Goal: Transaction & Acquisition: Purchase product/service

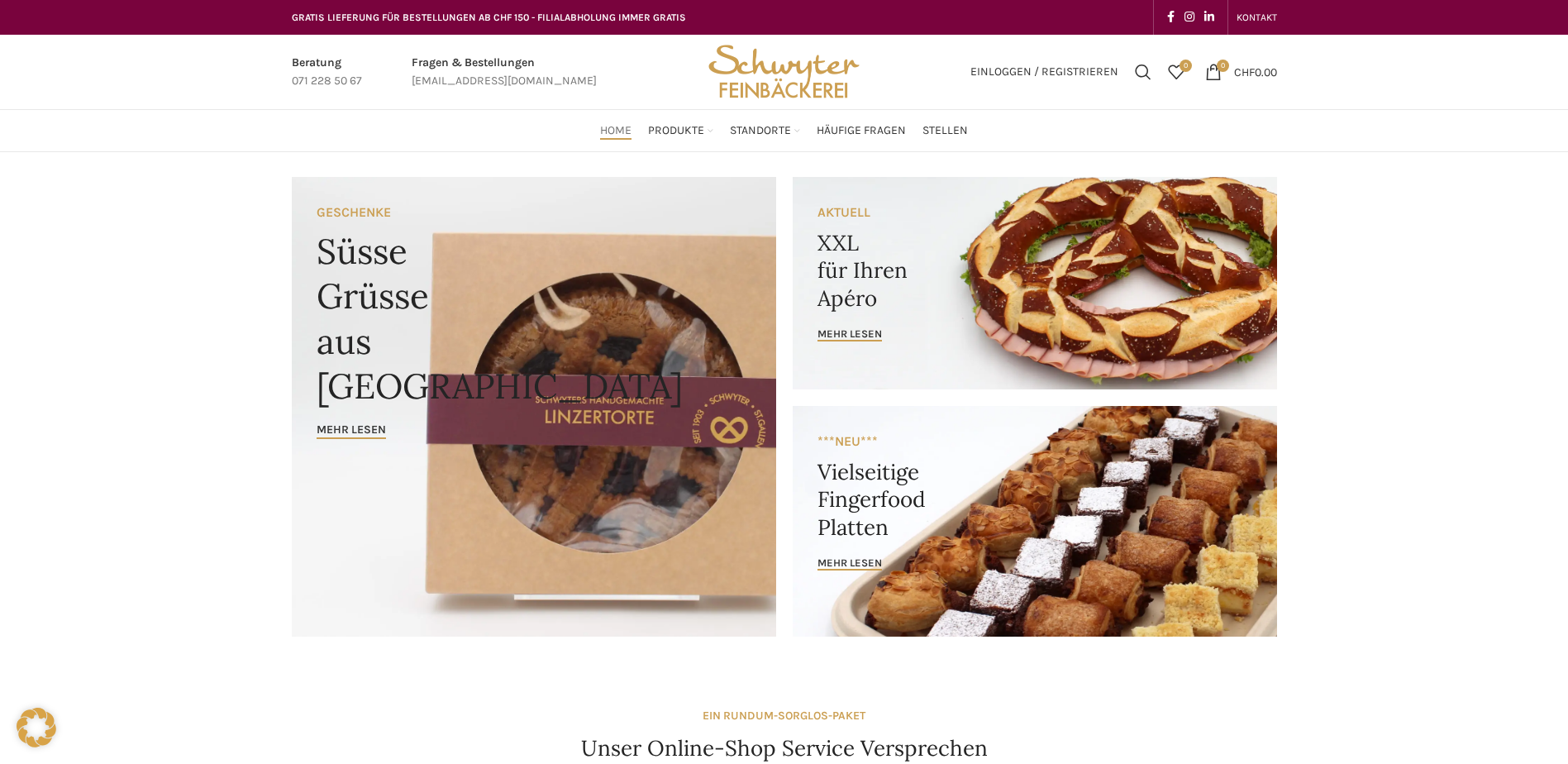
click at [915, 293] on link "Banner link" at bounding box center [1035, 284] width 485 height 213
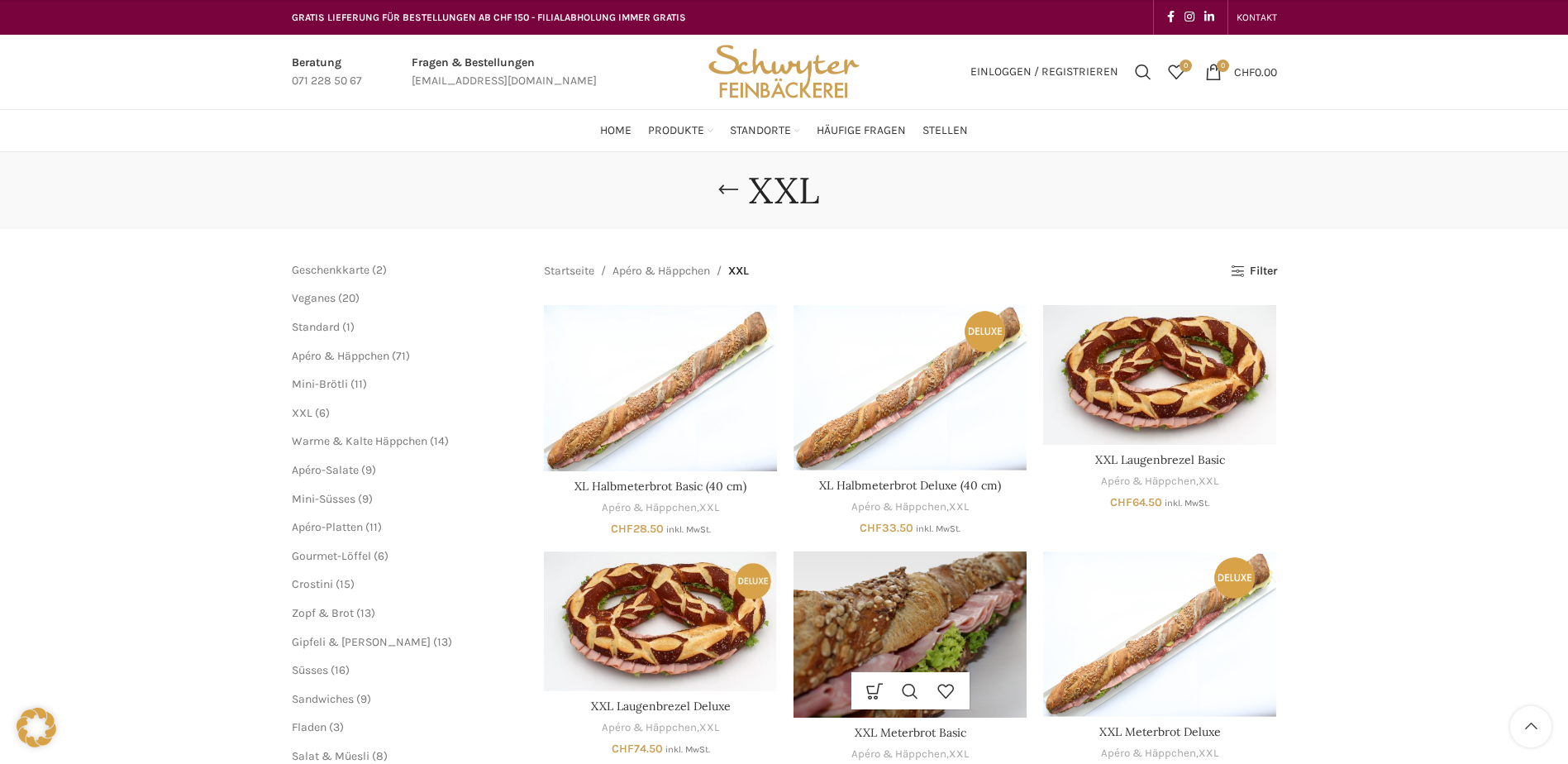
scroll to position [331, 0]
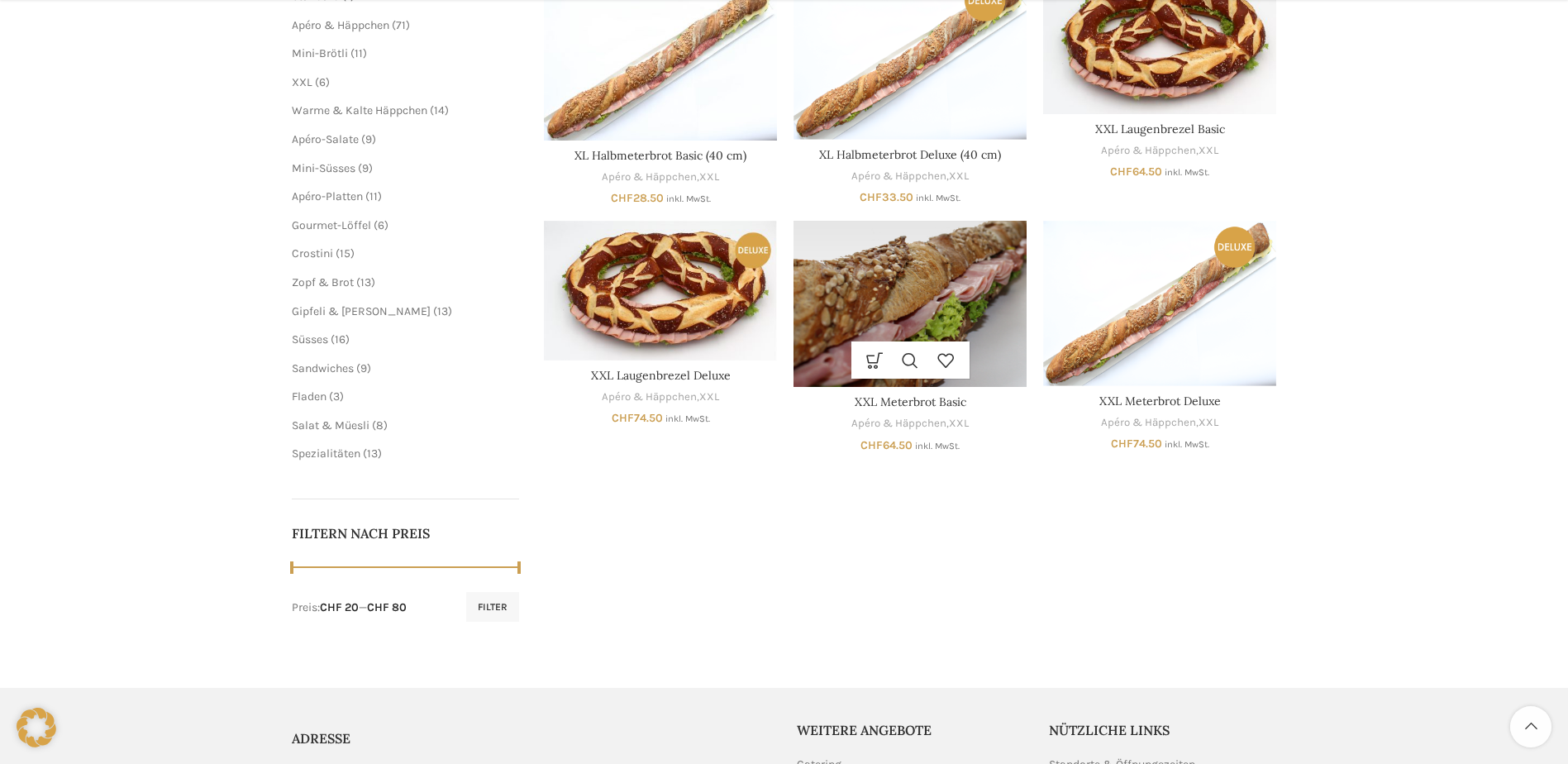
click at [918, 285] on img "XXL Meterbrot Basic" at bounding box center [911, 304] width 233 height 166
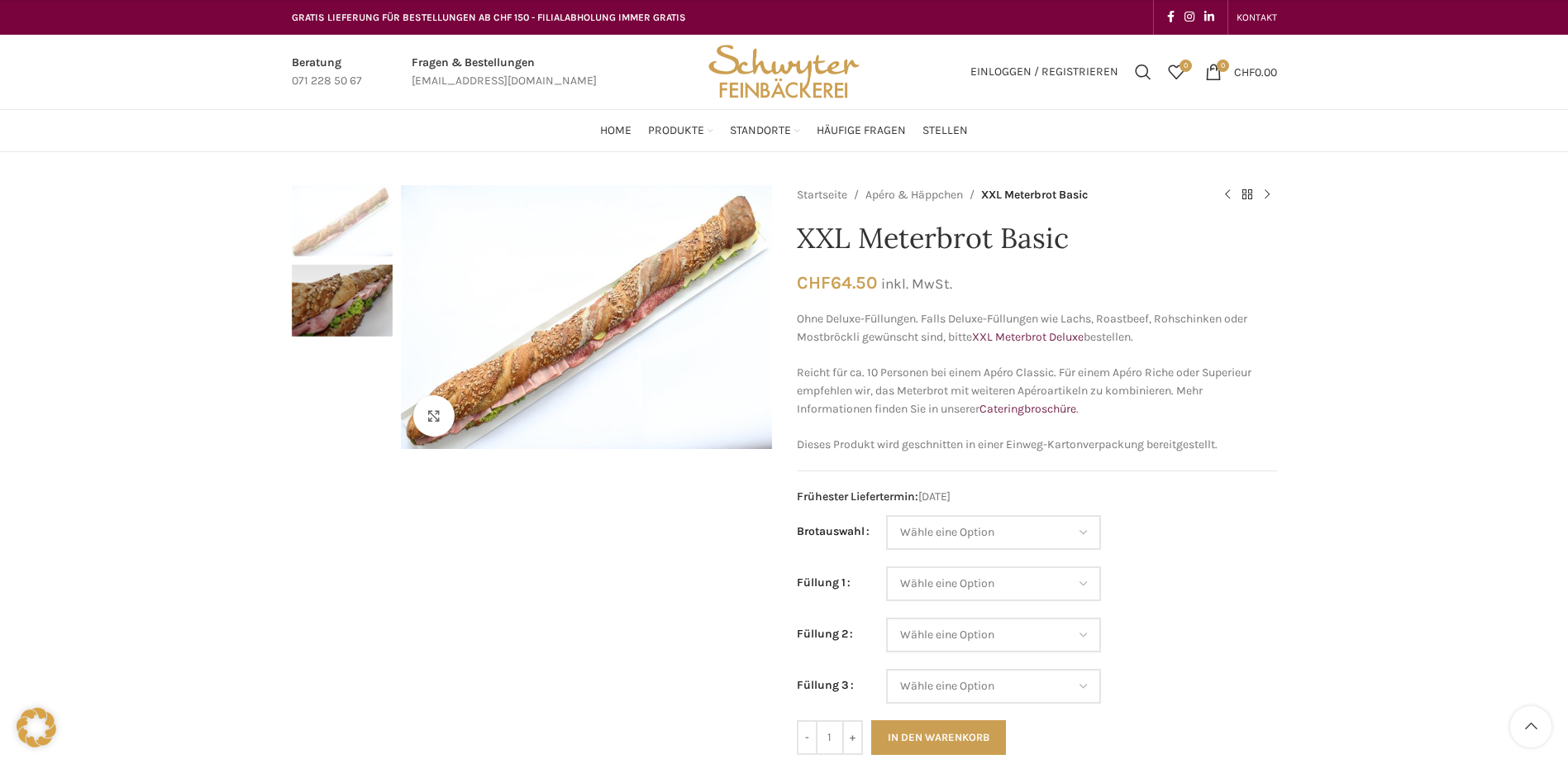
scroll to position [165, 0]
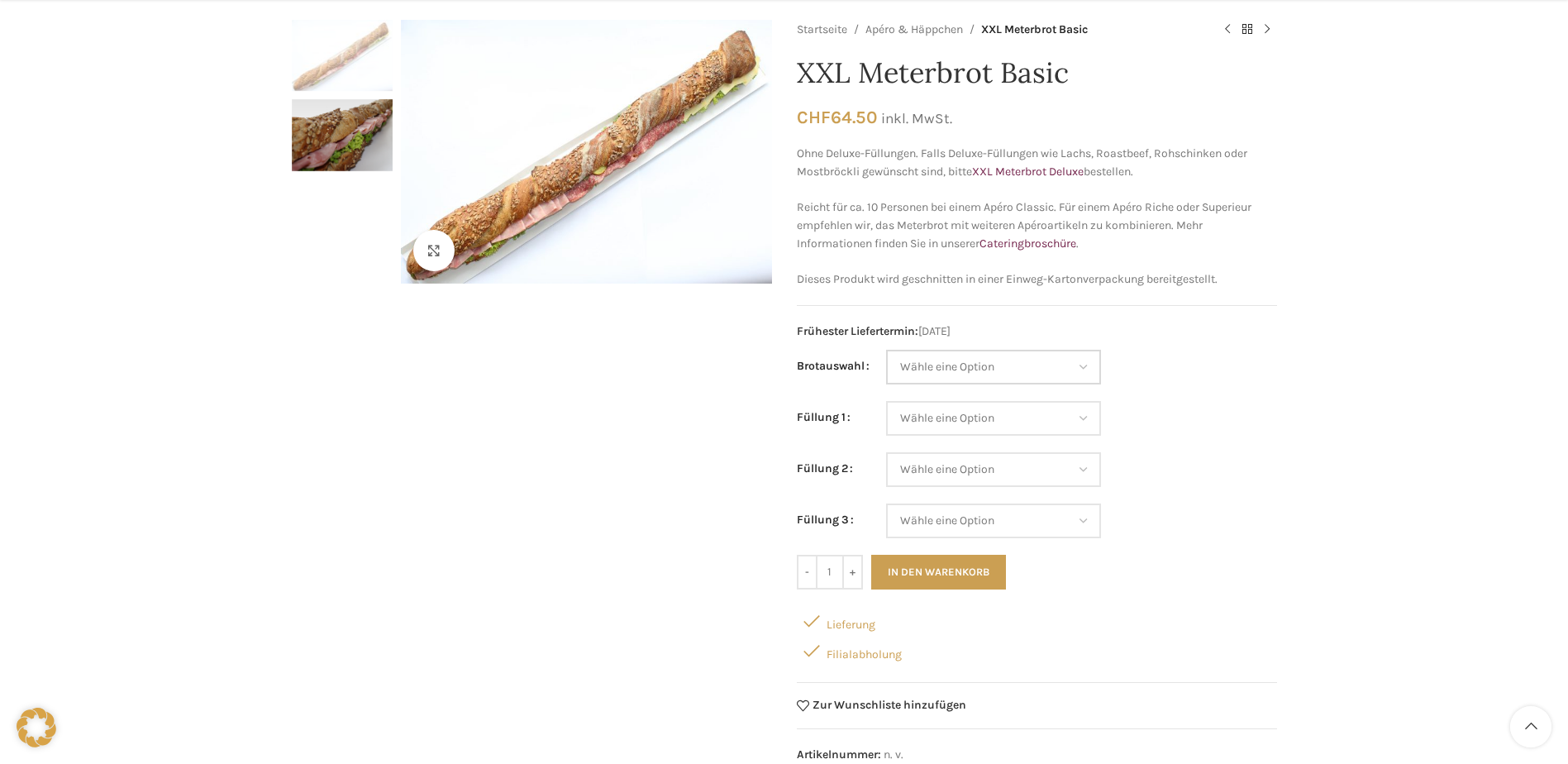
click at [1006, 369] on select "Wähle eine Option Baguette Paillasse dunkel Paillasse knusper (Bild) Laugenbagu…" at bounding box center [993, 367] width 215 height 35
select select "Laugenbaguette"
click at [886, 350] on select "Wähle eine Option Baguette Paillasse dunkel Paillasse knusper (Bild) Laugenbagu…" at bounding box center [993, 367] width 215 height 35
click at [919, 434] on select "Wähle eine Option Salami Schinken Fleischkäse Trutenschinken Appenzellerkäse Gr…" at bounding box center [993, 419] width 215 height 35
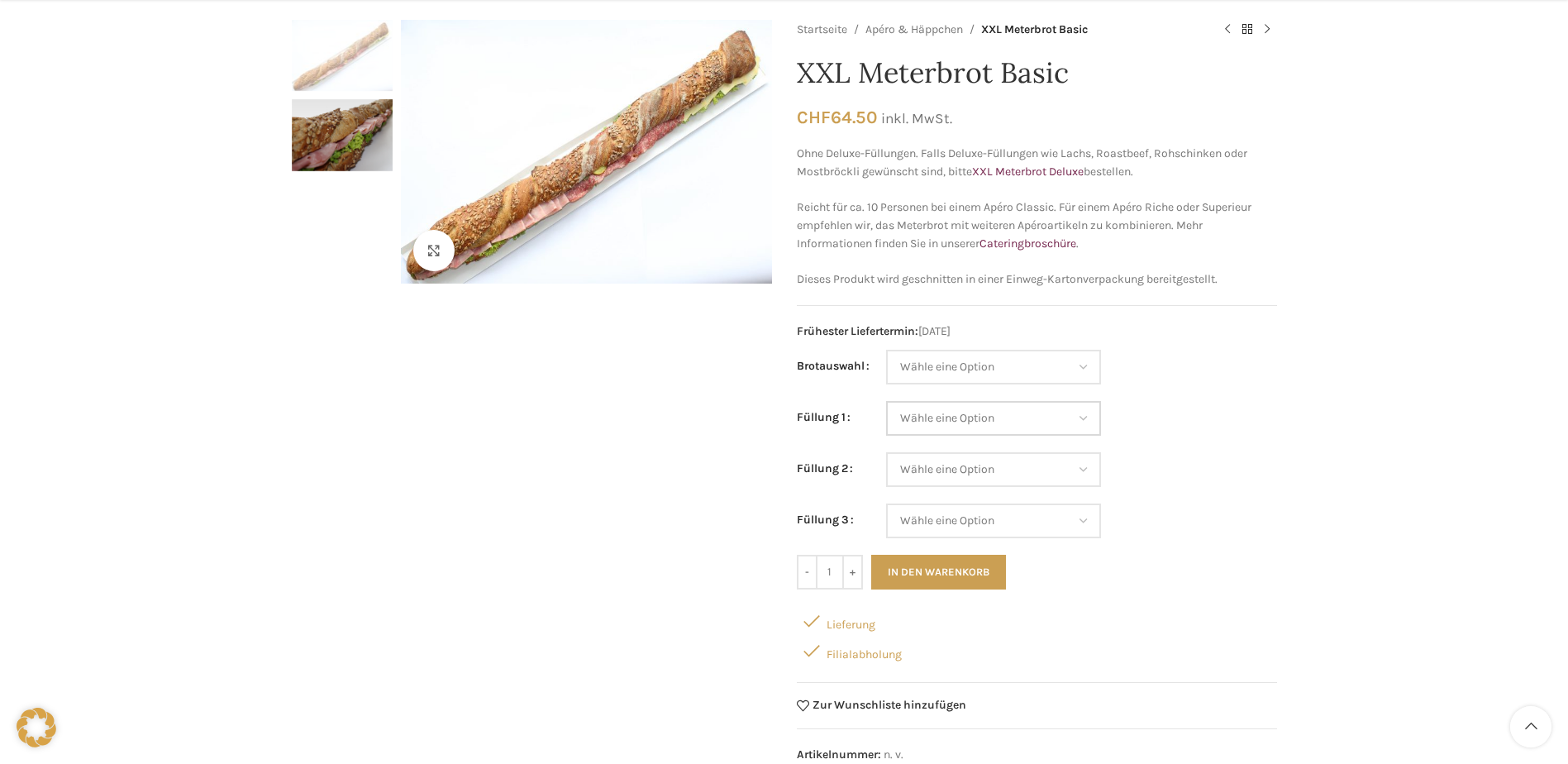
click at [1034, 423] on select "Wähle eine Option Salami Schinken Fleischkäse Trutenschinken Appenzellerkäse Gr…" at bounding box center [993, 419] width 215 height 35
click at [951, 413] on select "Wähle eine Option Salami Schinken Fleischkäse Trutenschinken Appenzellerkäse Gr…" at bounding box center [993, 419] width 215 height 35
click at [1143, 540] on form "Brotauswahl Wähle eine Option Baguette Paillasse dunkel Paillasse knusper (Bild…" at bounding box center [1037, 470] width 480 height 240
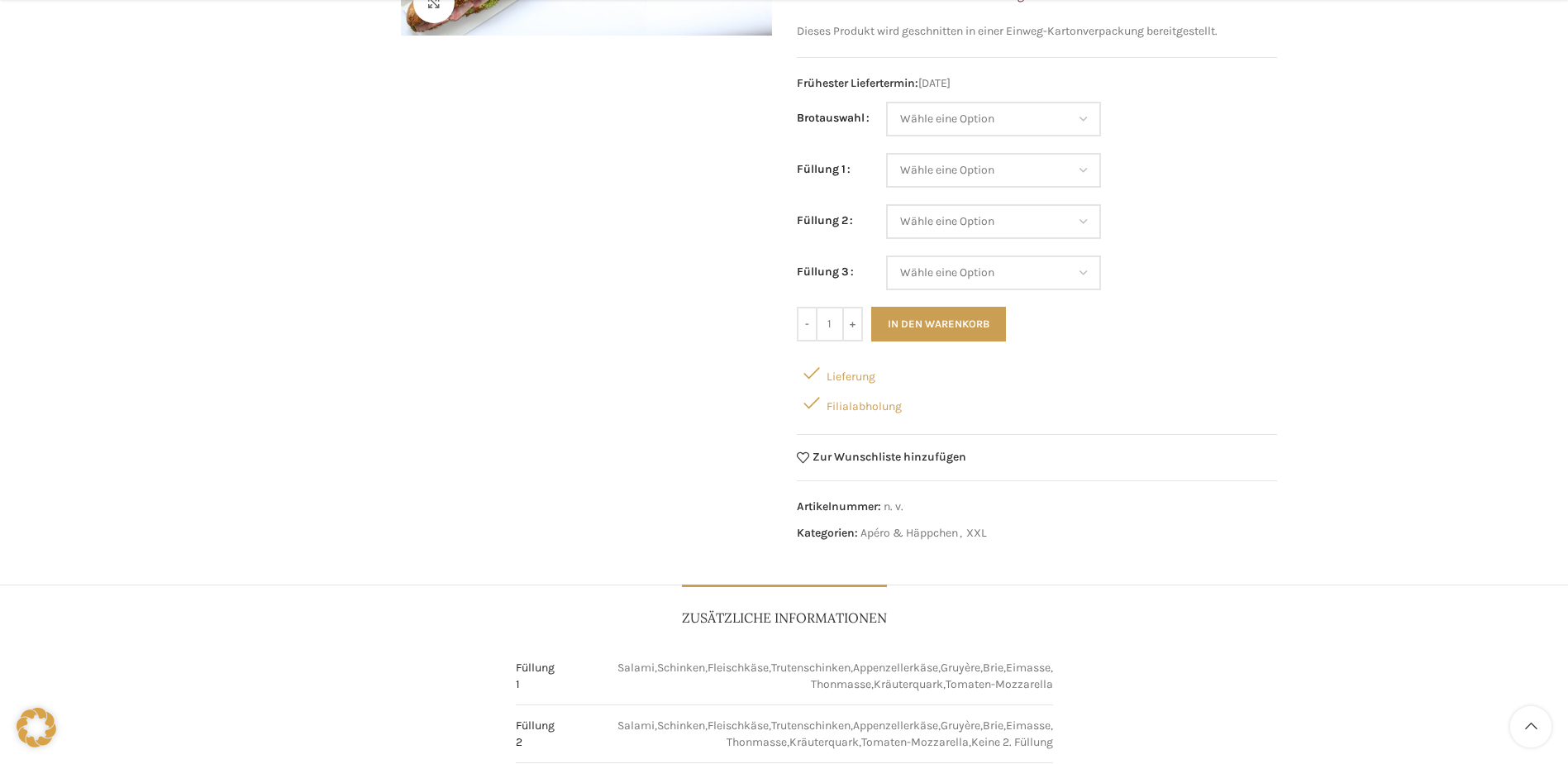
scroll to position [0, 0]
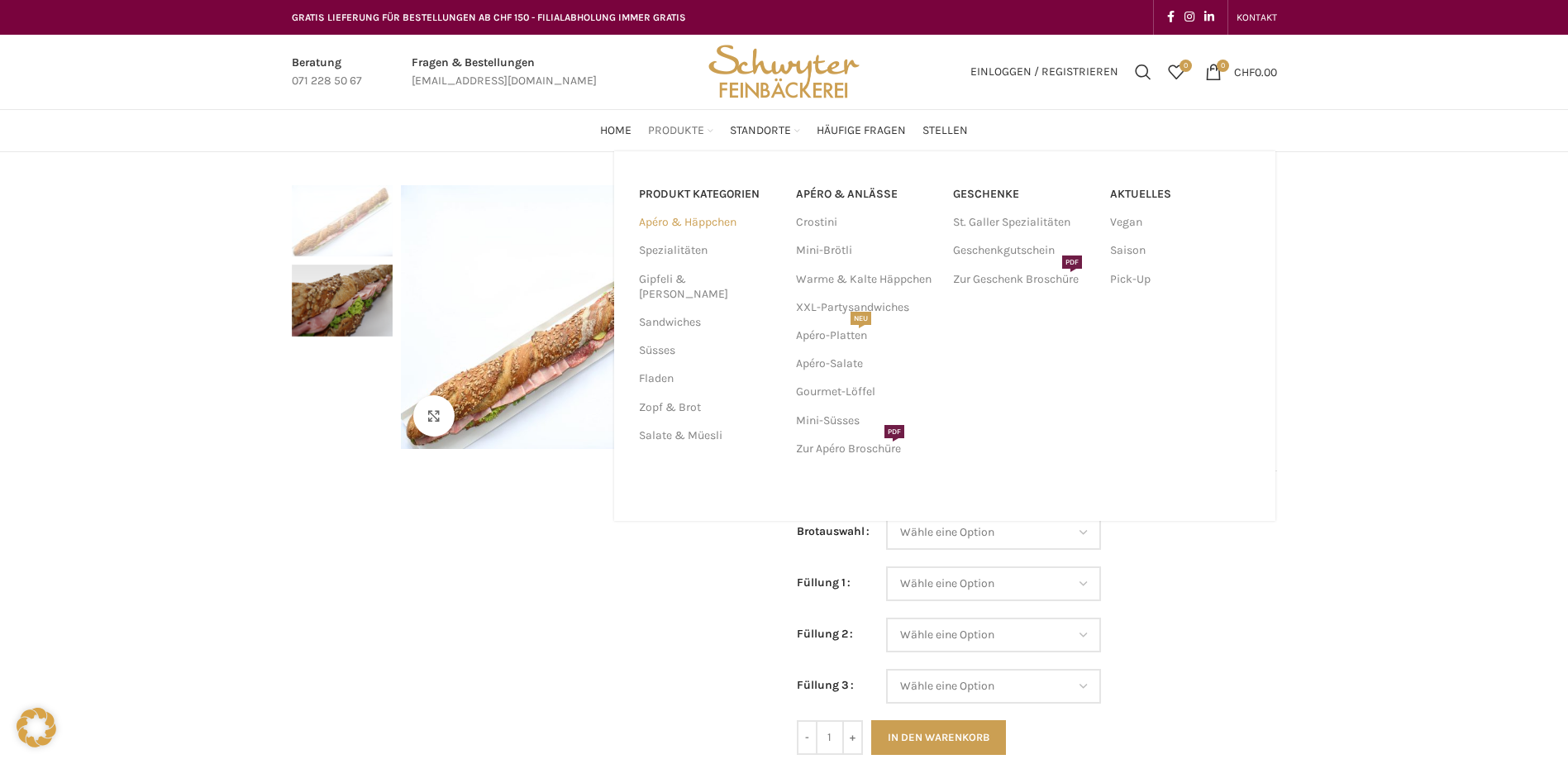
click at [698, 214] on link "Apéro & Häppchen" at bounding box center [708, 223] width 138 height 28
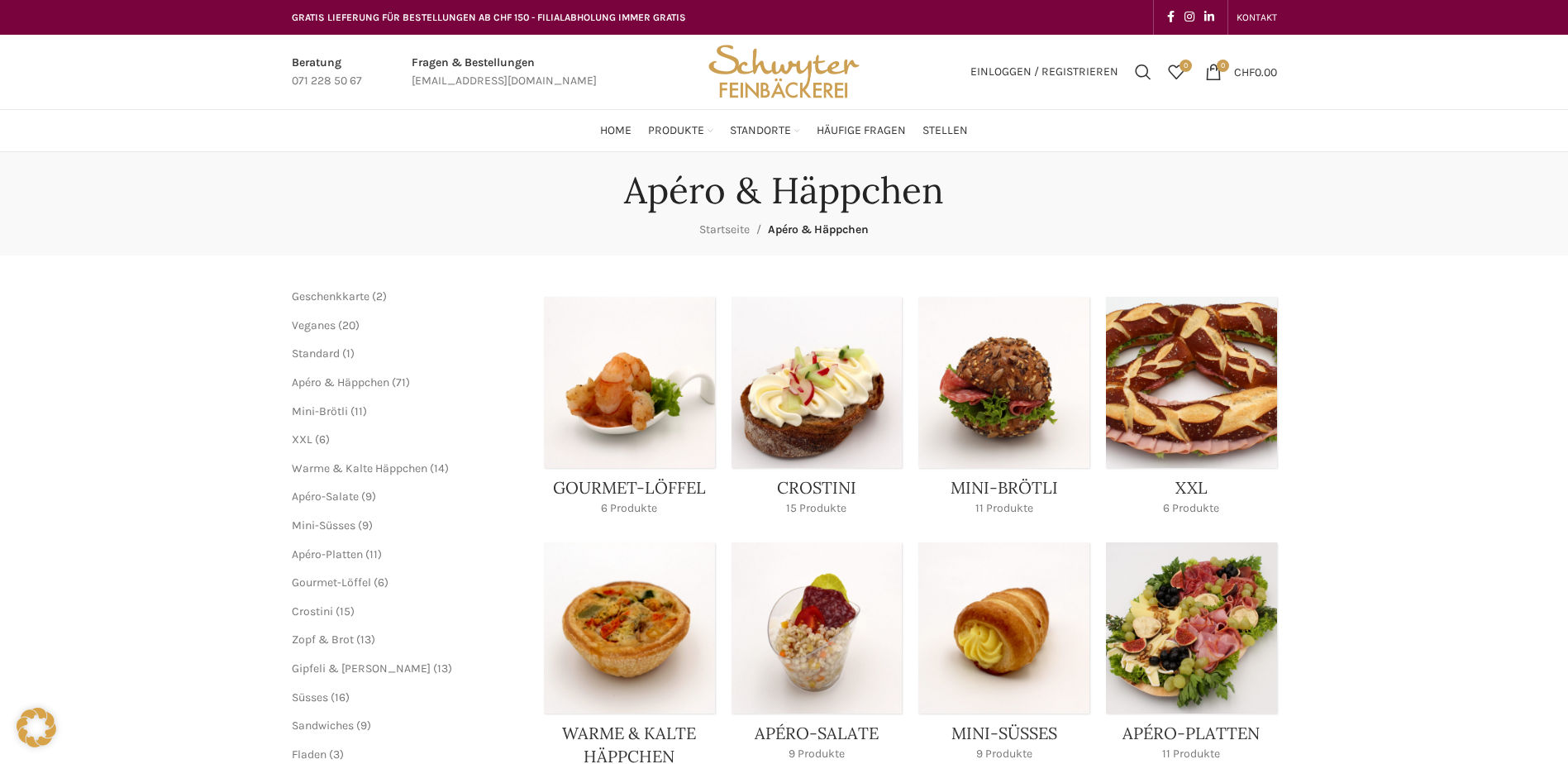
scroll to position [248, 0]
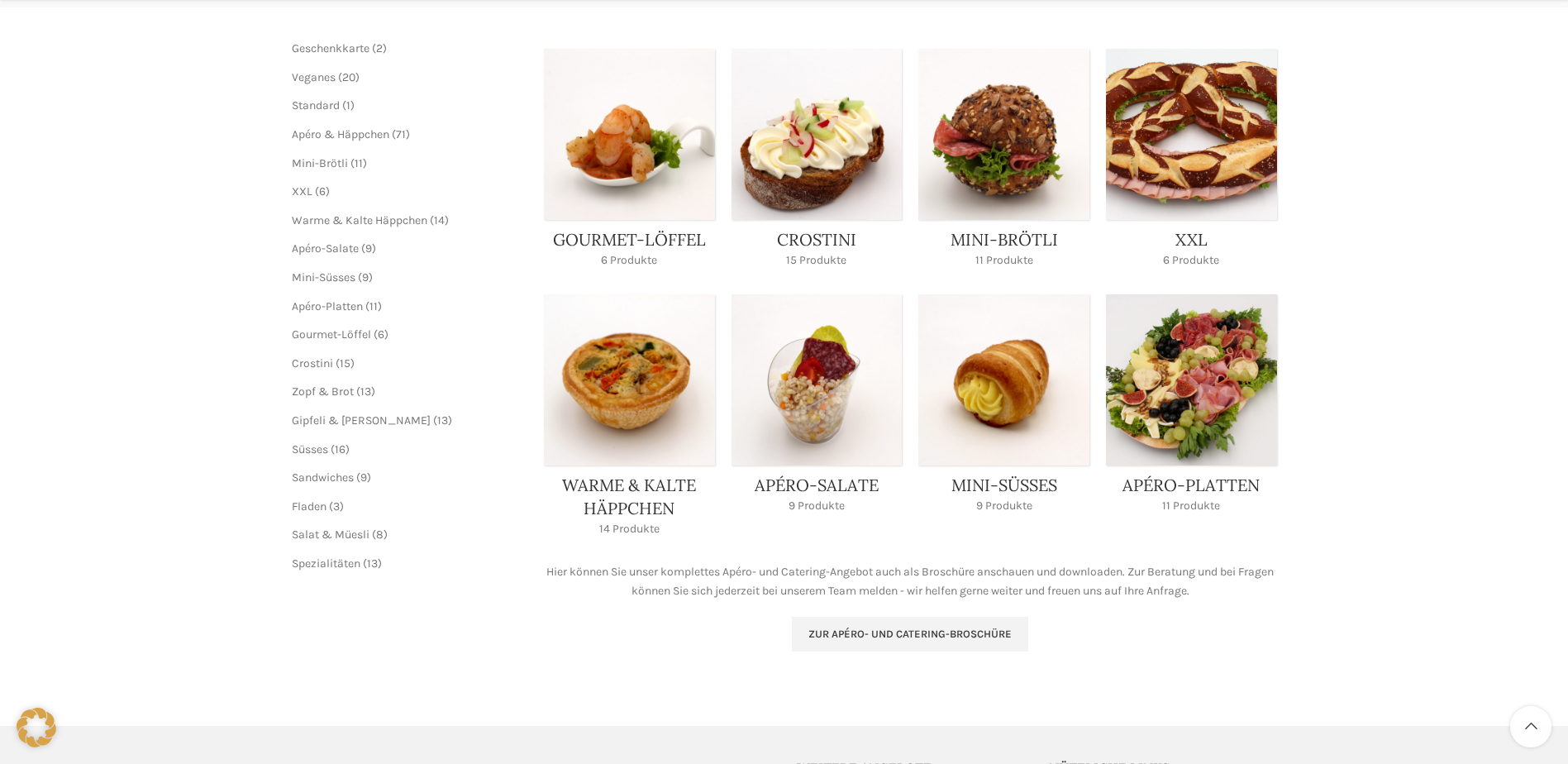
click at [1026, 155] on link "Product category mini-broetli" at bounding box center [1004, 162] width 171 height 229
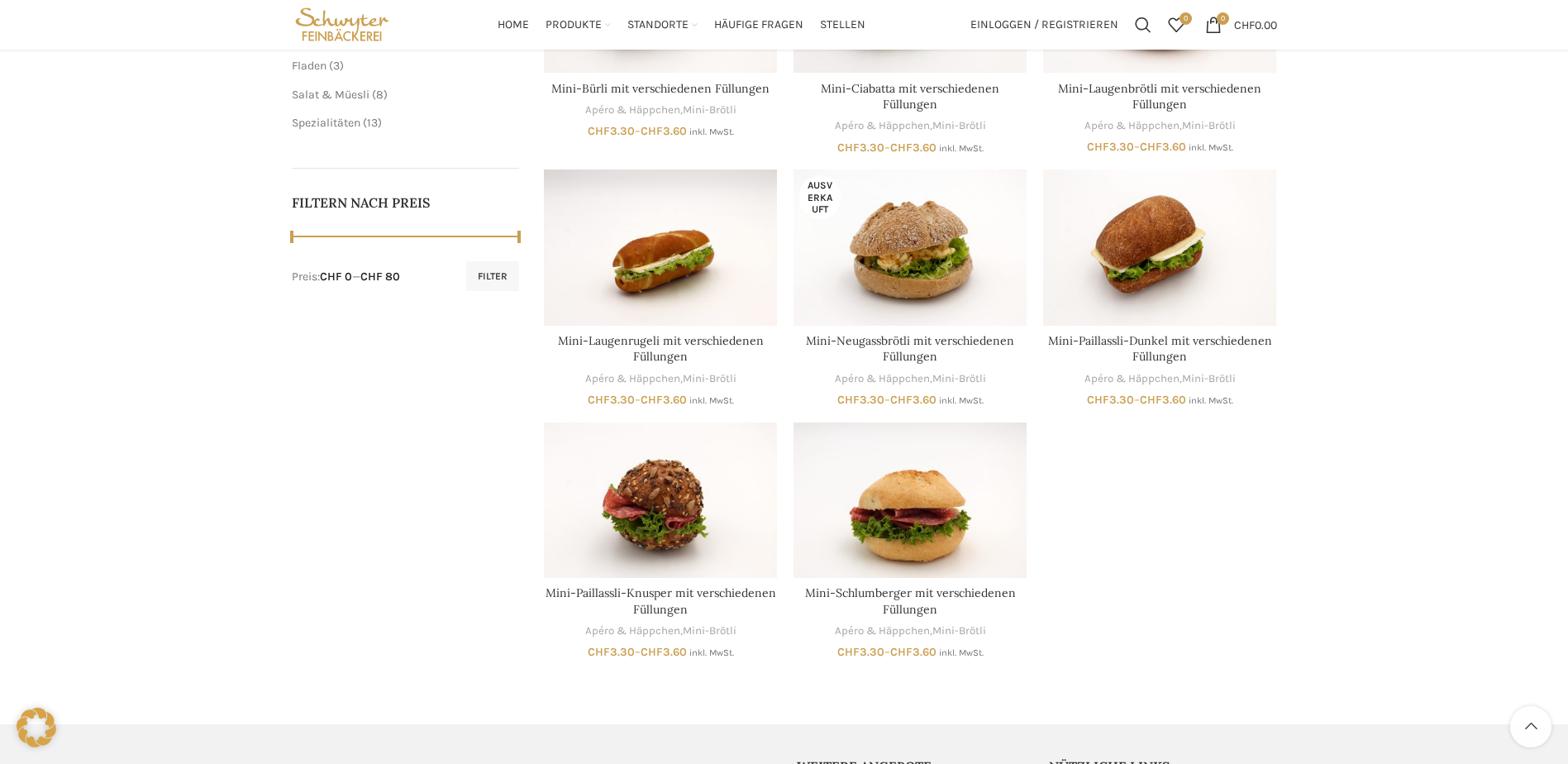
scroll to position [414, 0]
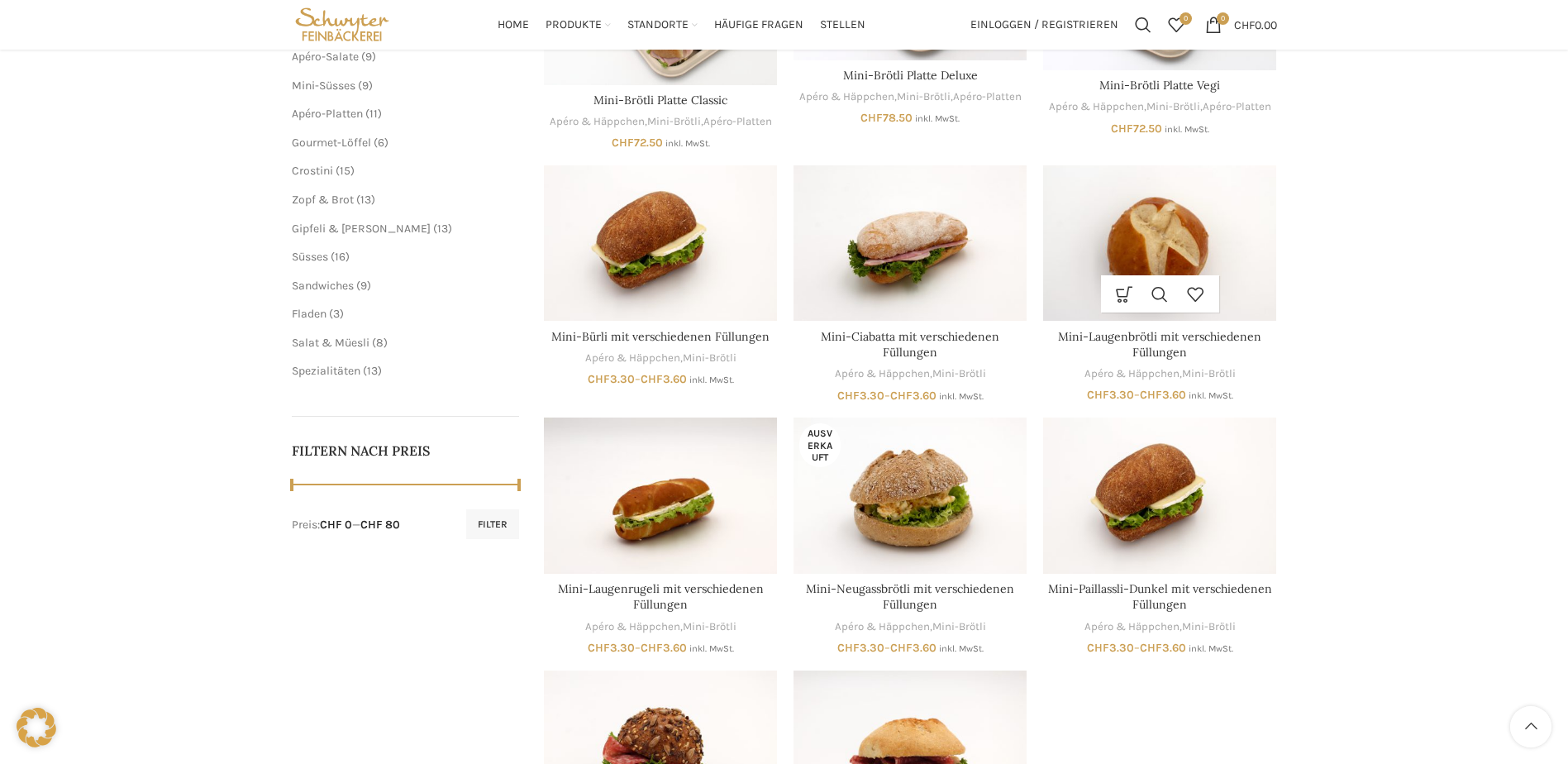
click at [1134, 249] on img "Mini-Laugenbrötli mit verschiedenen Füllungen" at bounding box center [1160, 243] width 233 height 156
click at [1236, 220] on img "Mini-Laugenbrötli mit verschiedenen Füllungen" at bounding box center [1160, 243] width 233 height 156
click at [1220, 212] on img "Mini-Laugenbrötli mit verschiedenen Füllungen" at bounding box center [1160, 243] width 233 height 156
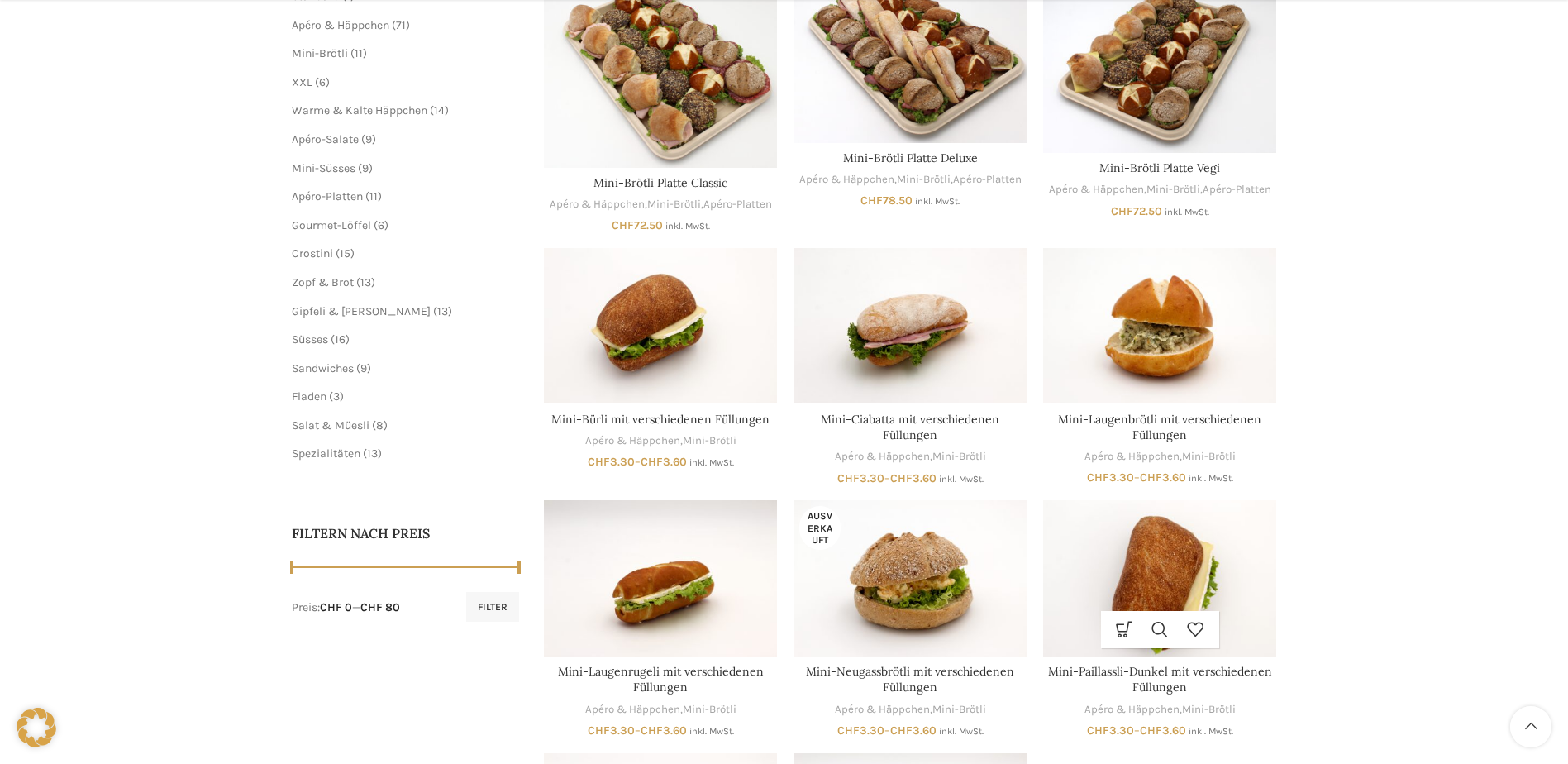
scroll to position [662, 0]
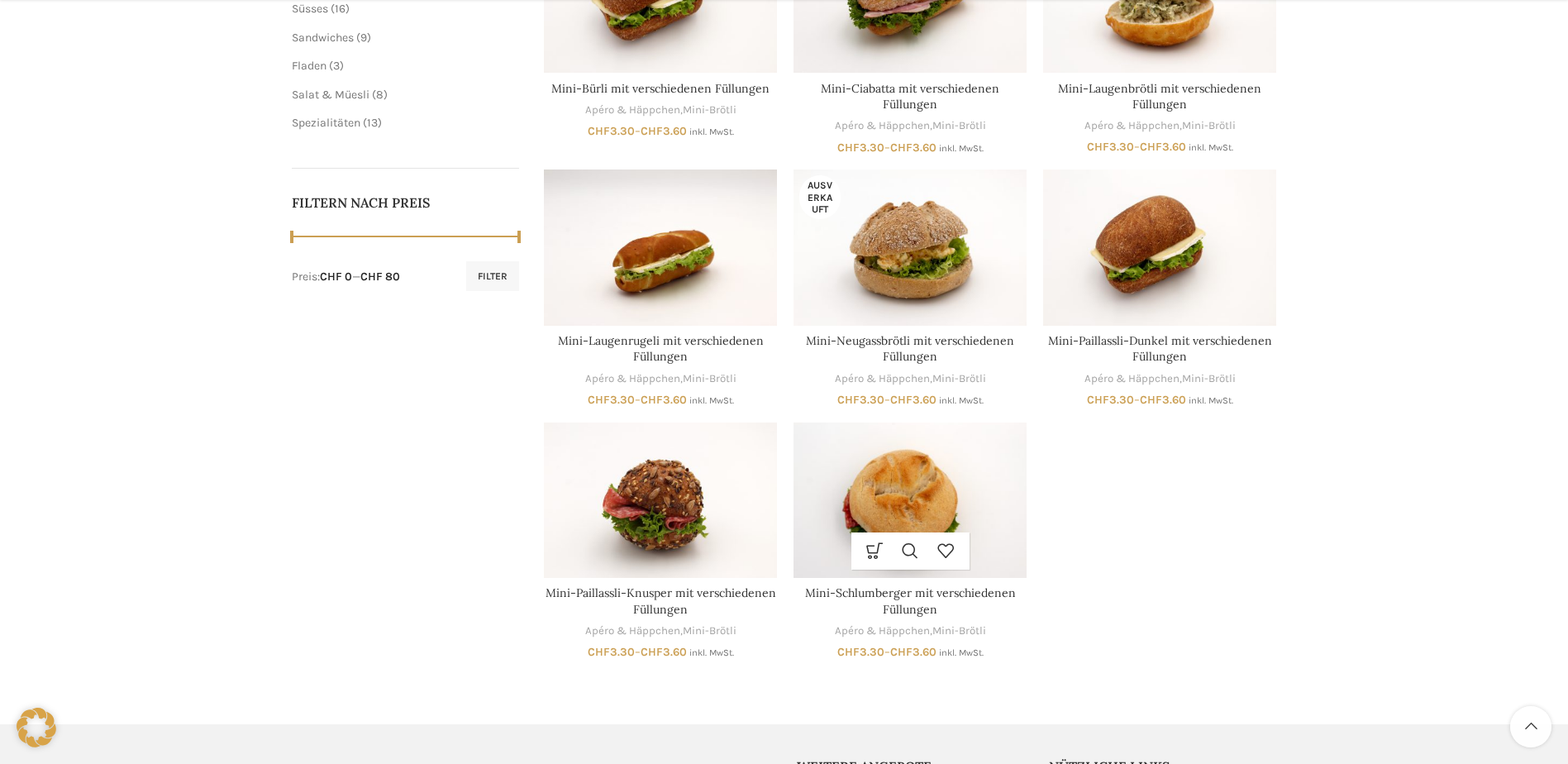
click at [946, 485] on img "Mini-Schlumberger mit verschiedenen Füllungen" at bounding box center [911, 500] width 233 height 156
click at [948, 483] on img "Mini-Schlumberger mit verschiedenen Füllungen" at bounding box center [911, 500] width 233 height 156
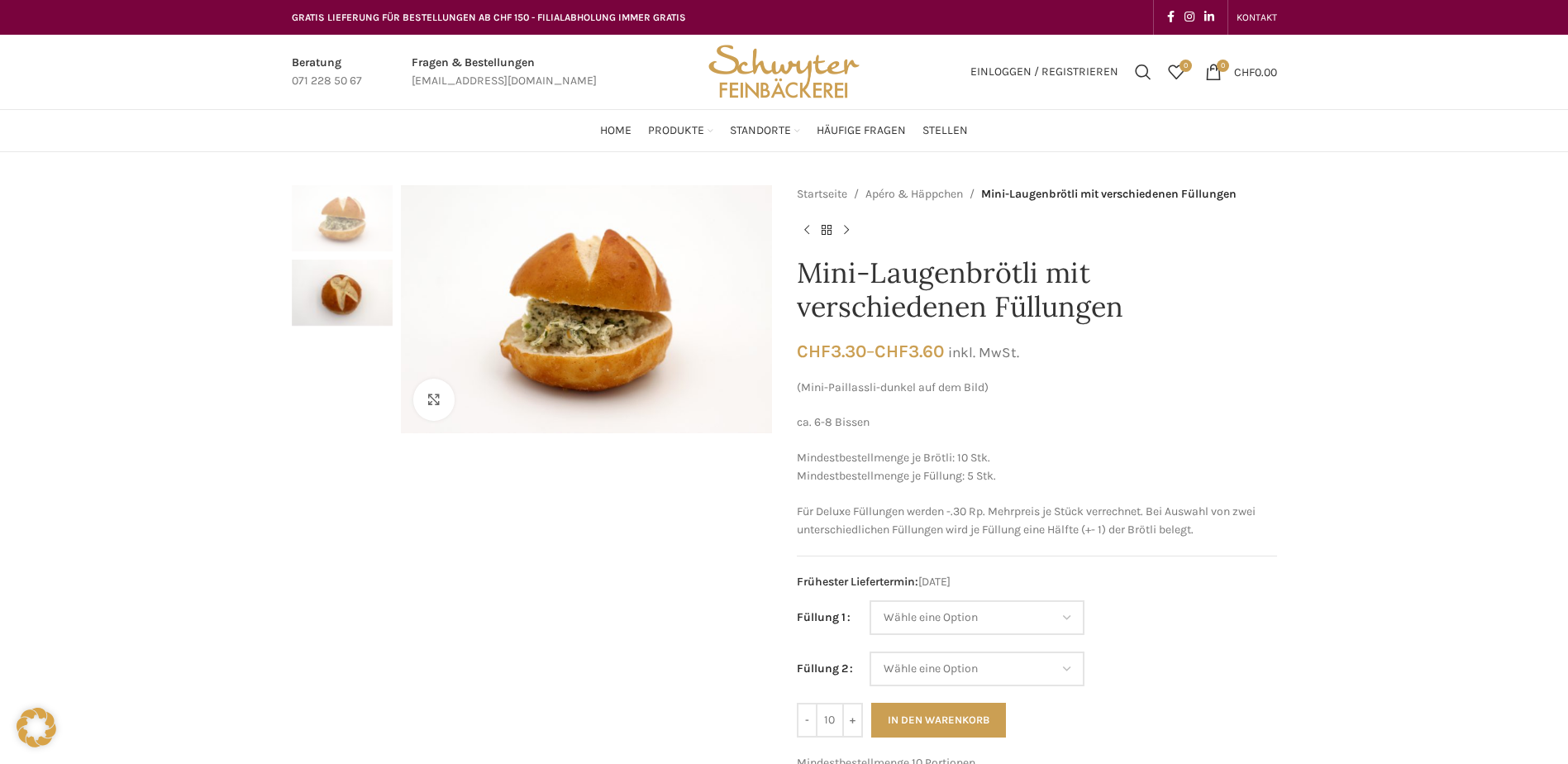
click at [1004, 589] on span "Frühester Liefertermin: [DATE]" at bounding box center [1037, 582] width 480 height 18
click at [987, 632] on select "Wähle eine Option Fleischkäse Salami Trutenschinken Roastbeef (Deluxe) Rohschin…" at bounding box center [977, 618] width 215 height 35
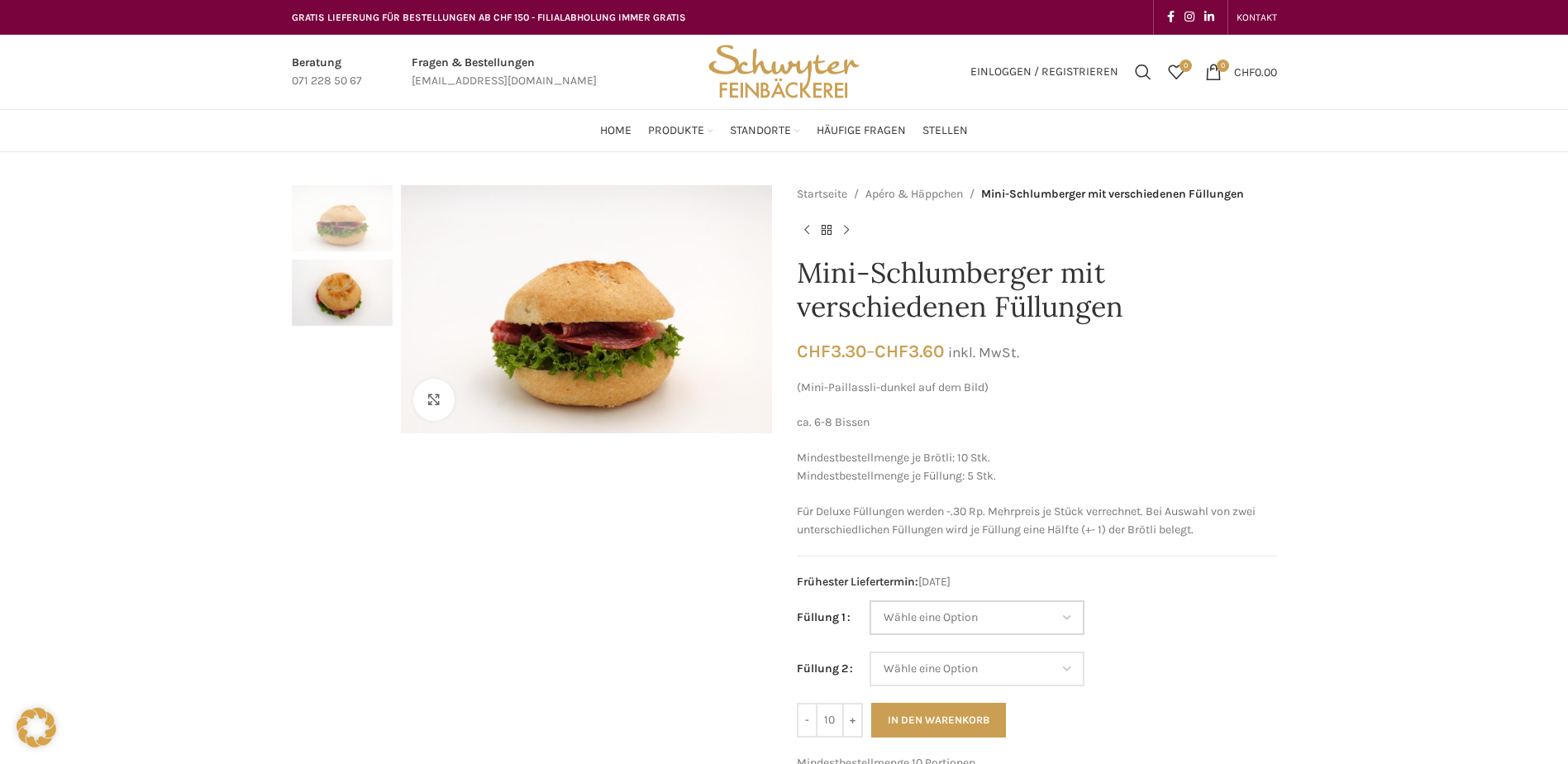
click at [1015, 606] on select "Wähle eine Option Fleischkäse Trutenschinken Roastbeef (Deluxe) Rohschinken (De…" at bounding box center [977, 618] width 215 height 35
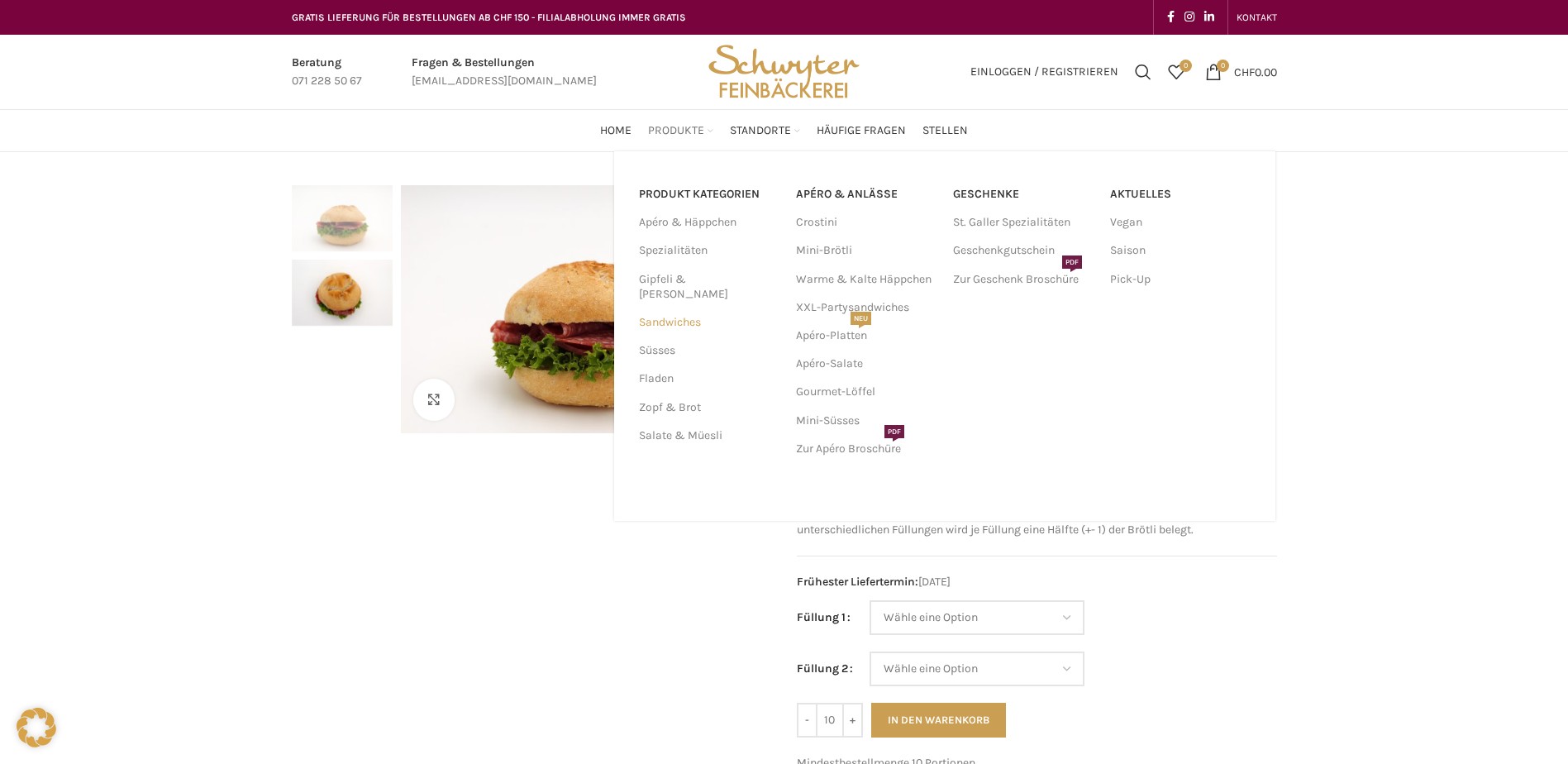
click at [660, 308] on link "Sandwiches" at bounding box center [708, 323] width 138 height 28
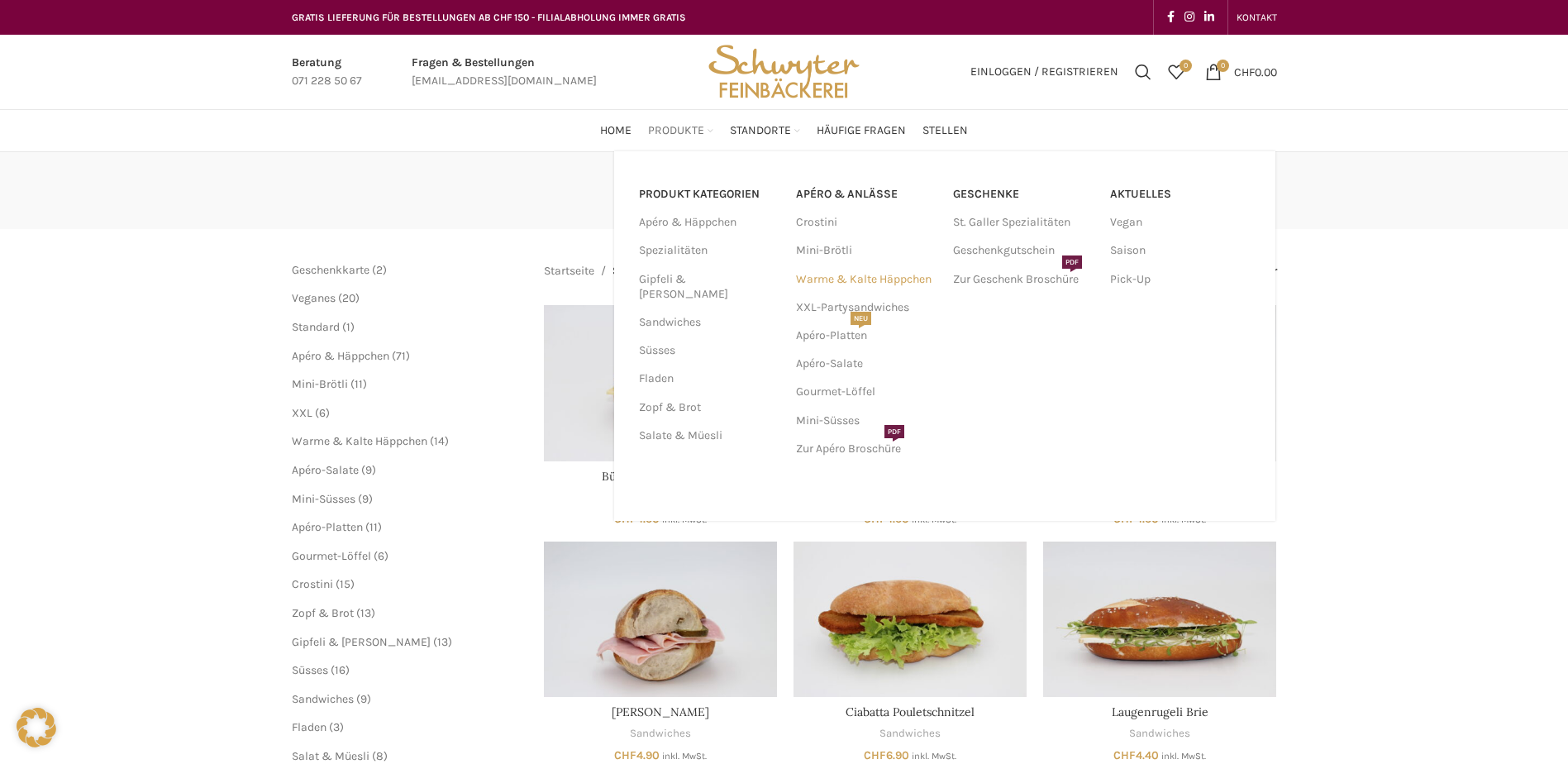
click at [899, 281] on link "Warme & Kalte Häppchen" at bounding box center [866, 280] width 140 height 28
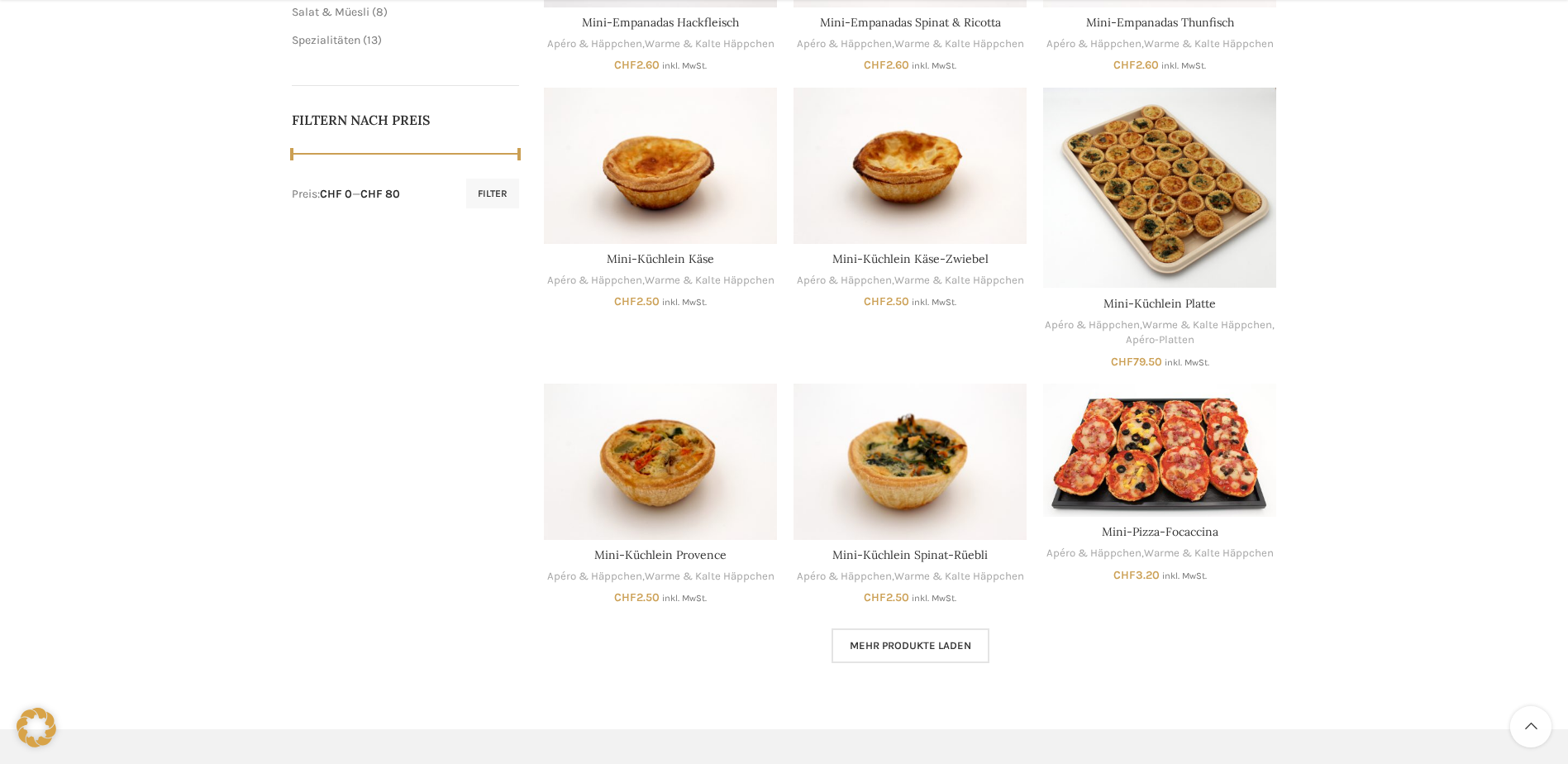
scroll to position [828, 0]
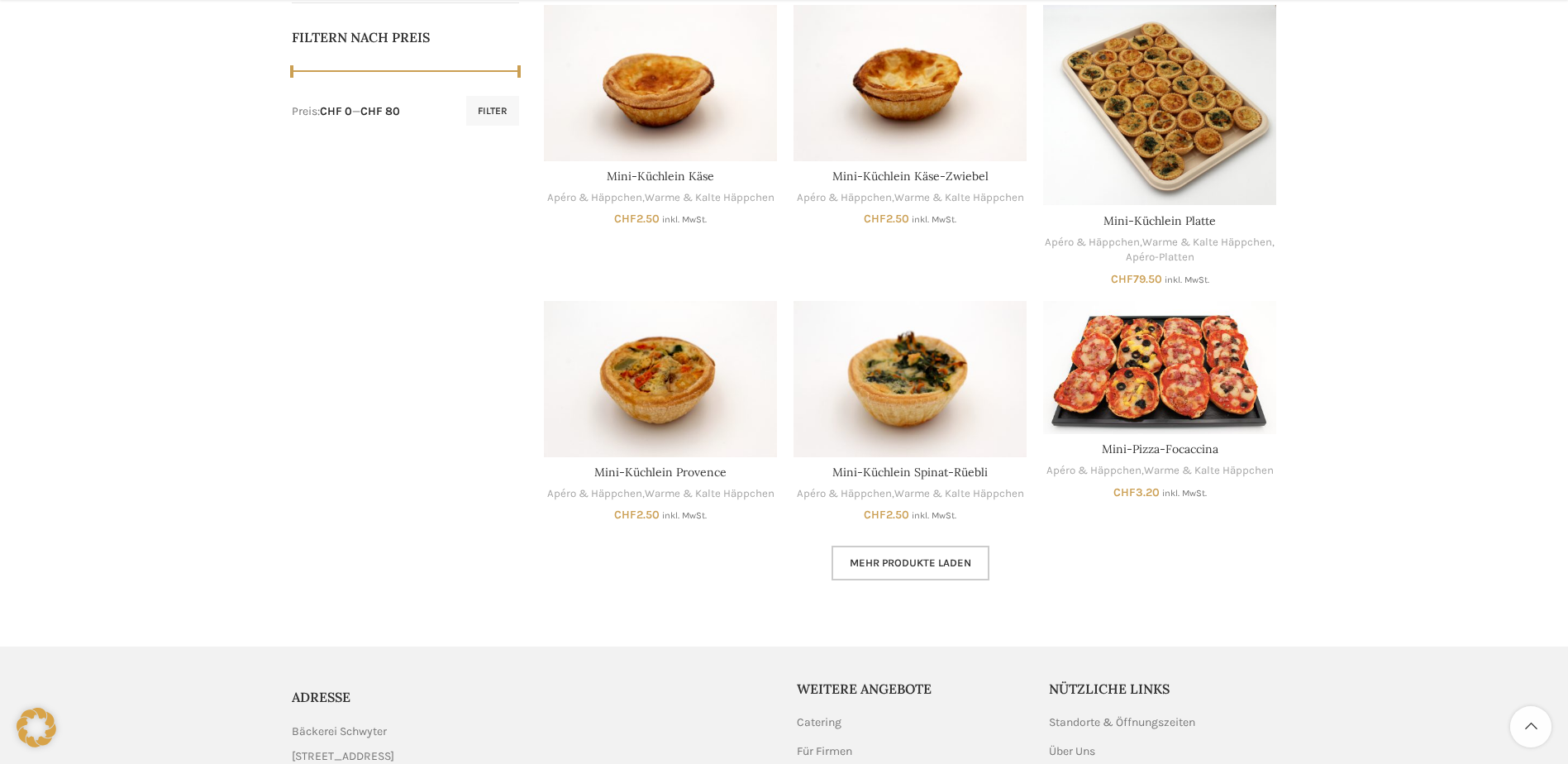
click at [926, 569] on span "Mehr Produkte laden" at bounding box center [911, 564] width 121 height 13
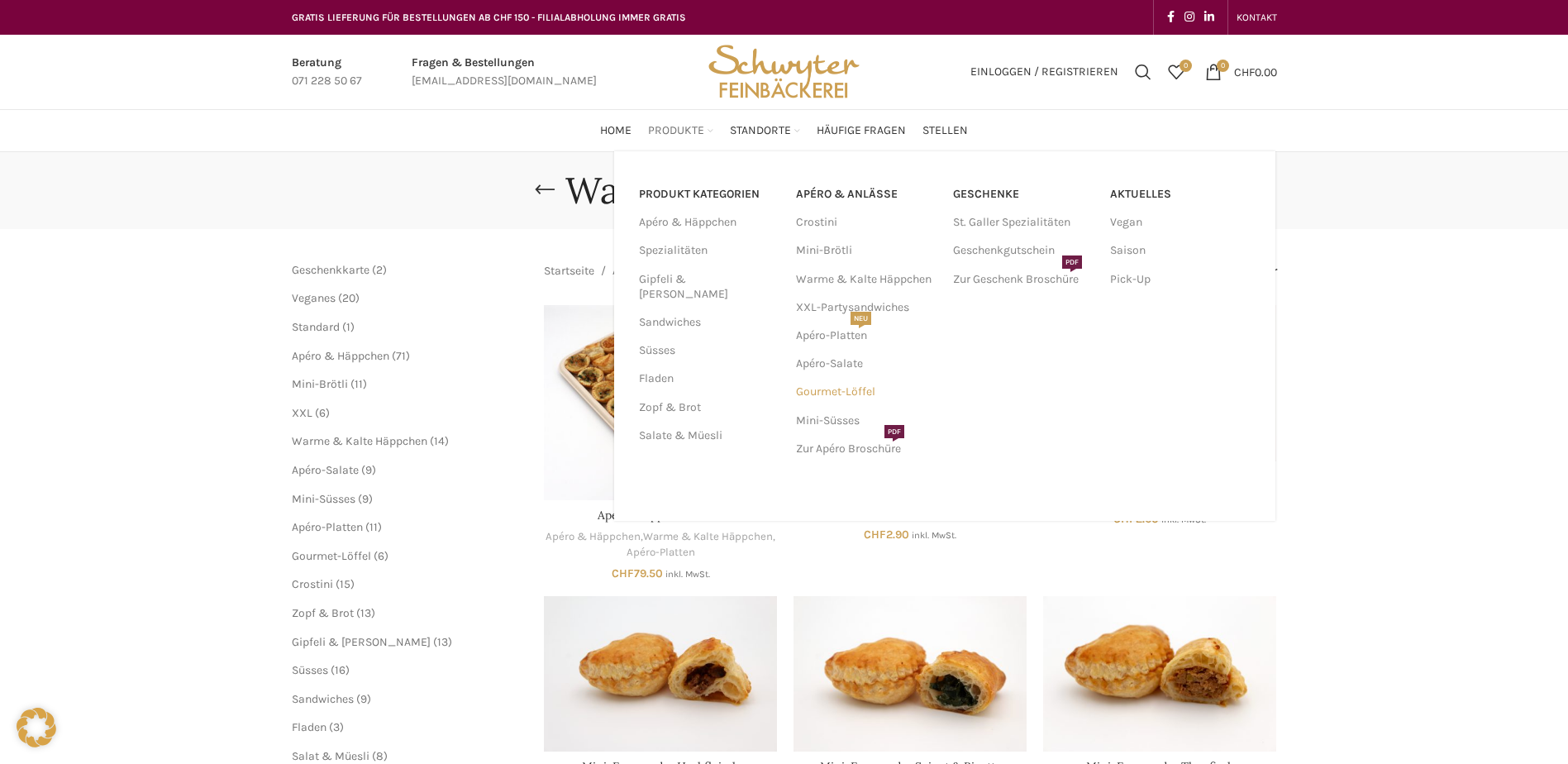
click at [846, 395] on link "Gourmet-Löffel" at bounding box center [866, 392] width 140 height 28
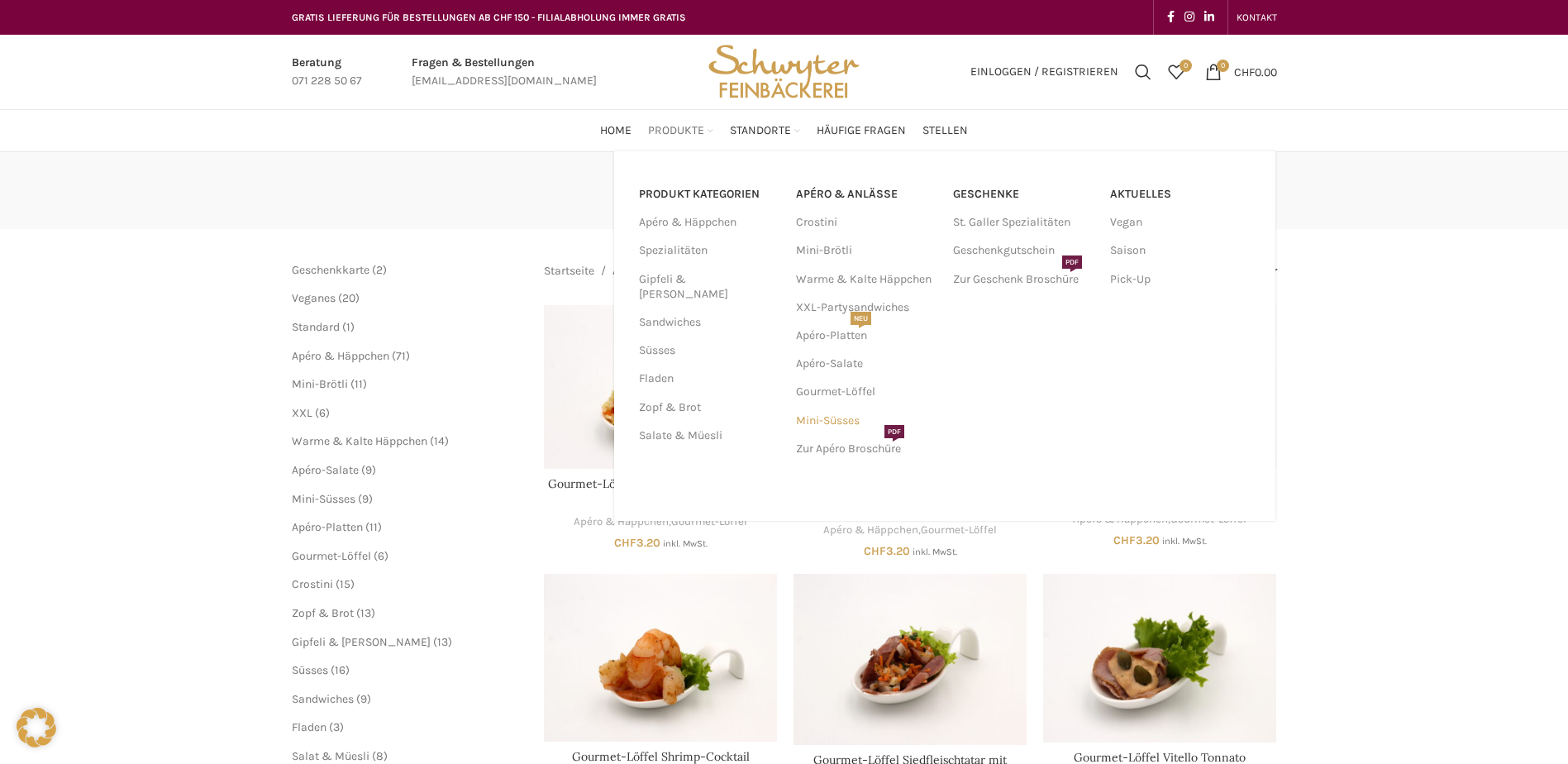
click at [831, 418] on link "Mini-Süsses" at bounding box center [866, 421] width 140 height 28
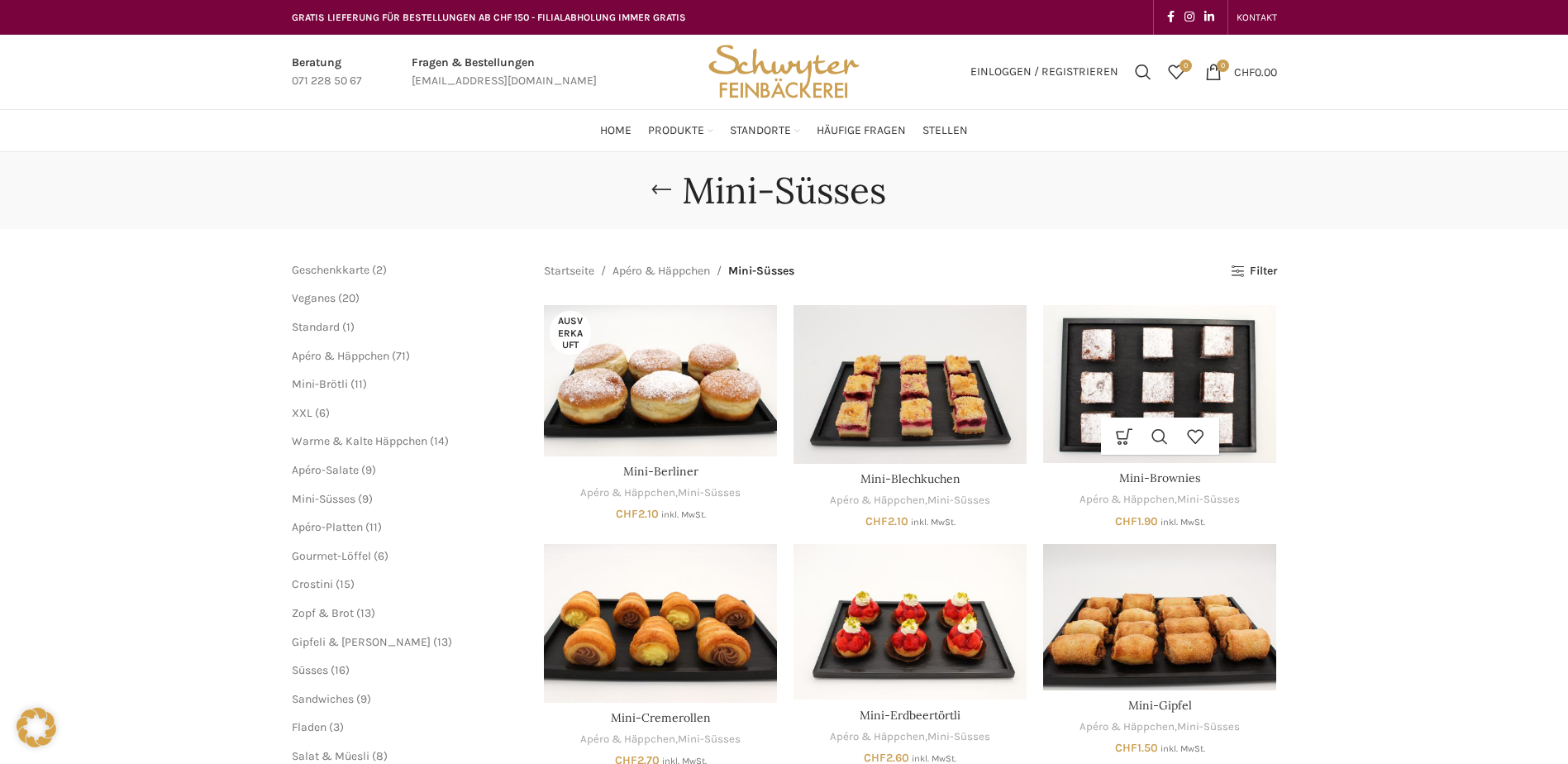
click at [1180, 360] on img "Mini-Brownies" at bounding box center [1160, 384] width 233 height 158
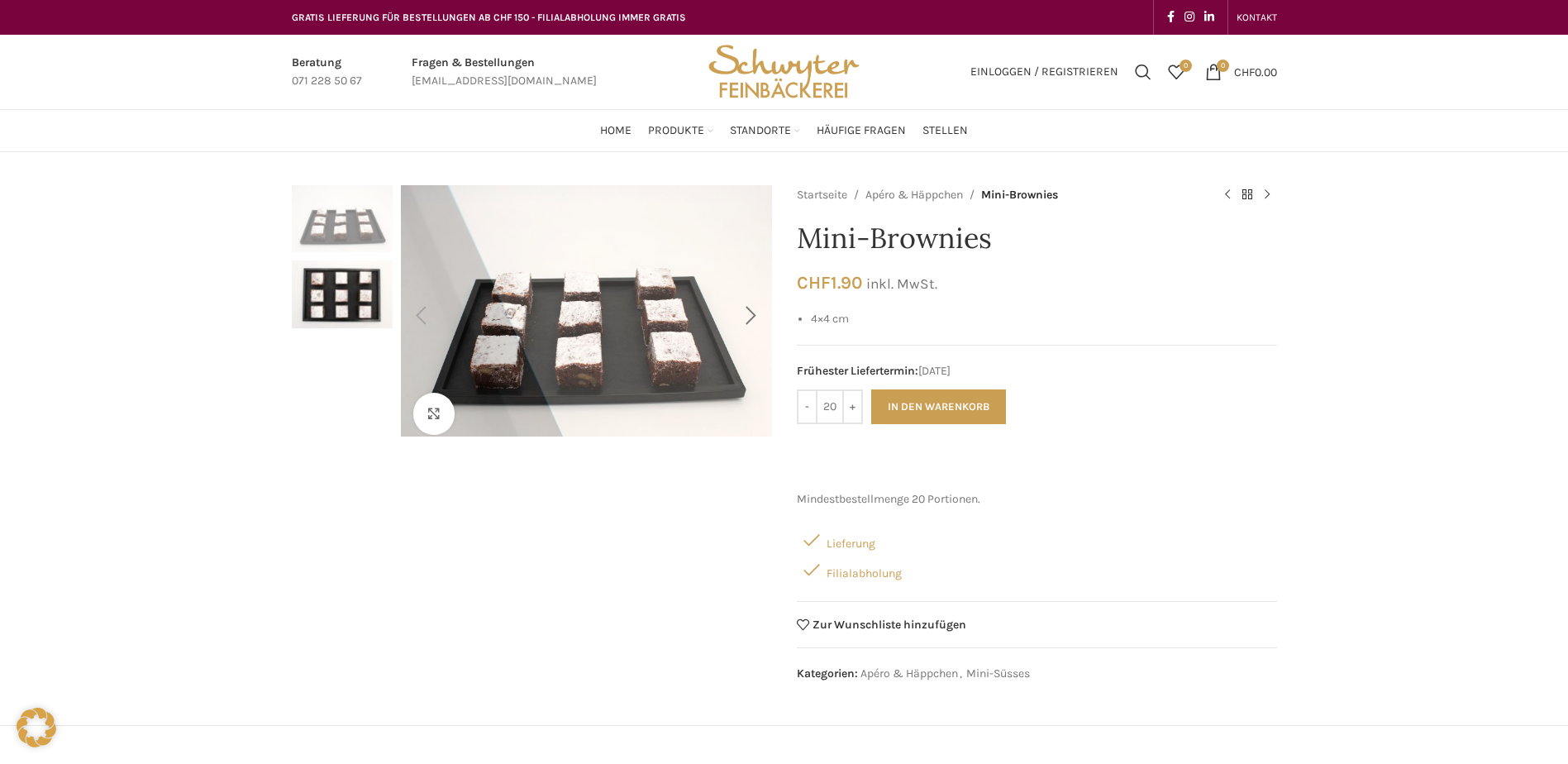
click at [758, 326] on div "Next slide" at bounding box center [752, 316] width 42 height 42
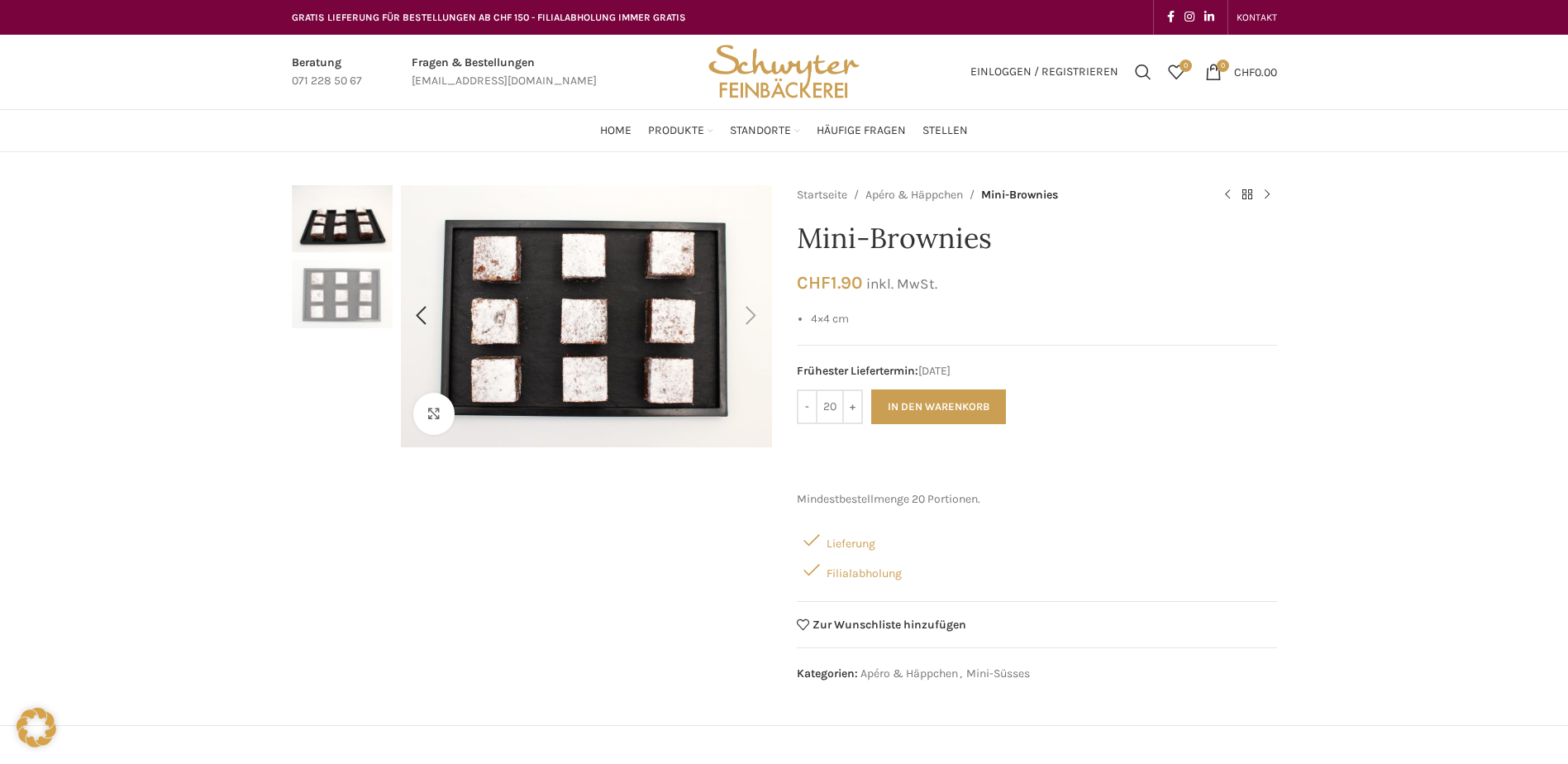
click at [744, 321] on div "Next slide" at bounding box center [752, 316] width 42 height 42
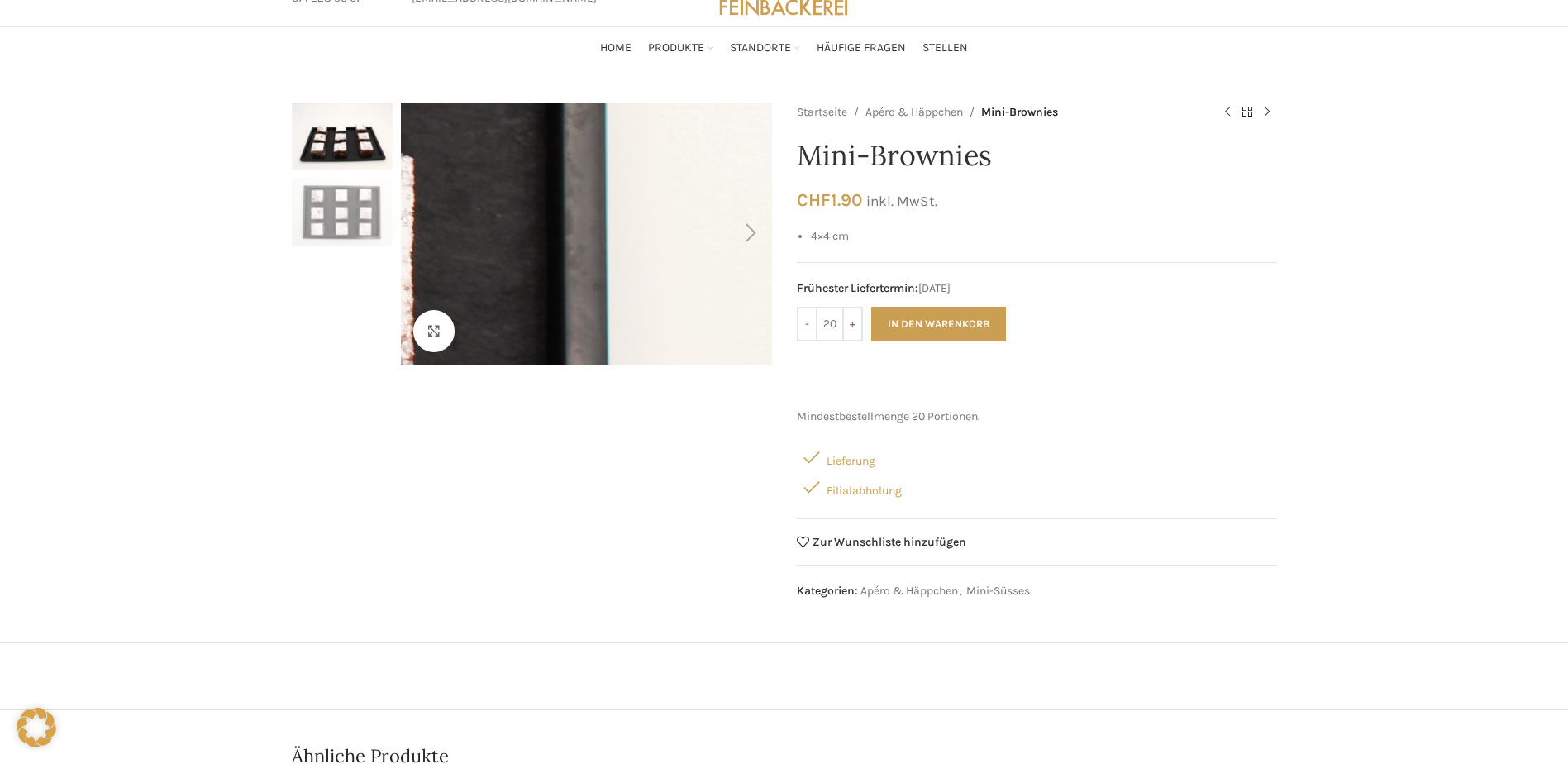
scroll to position [496, 0]
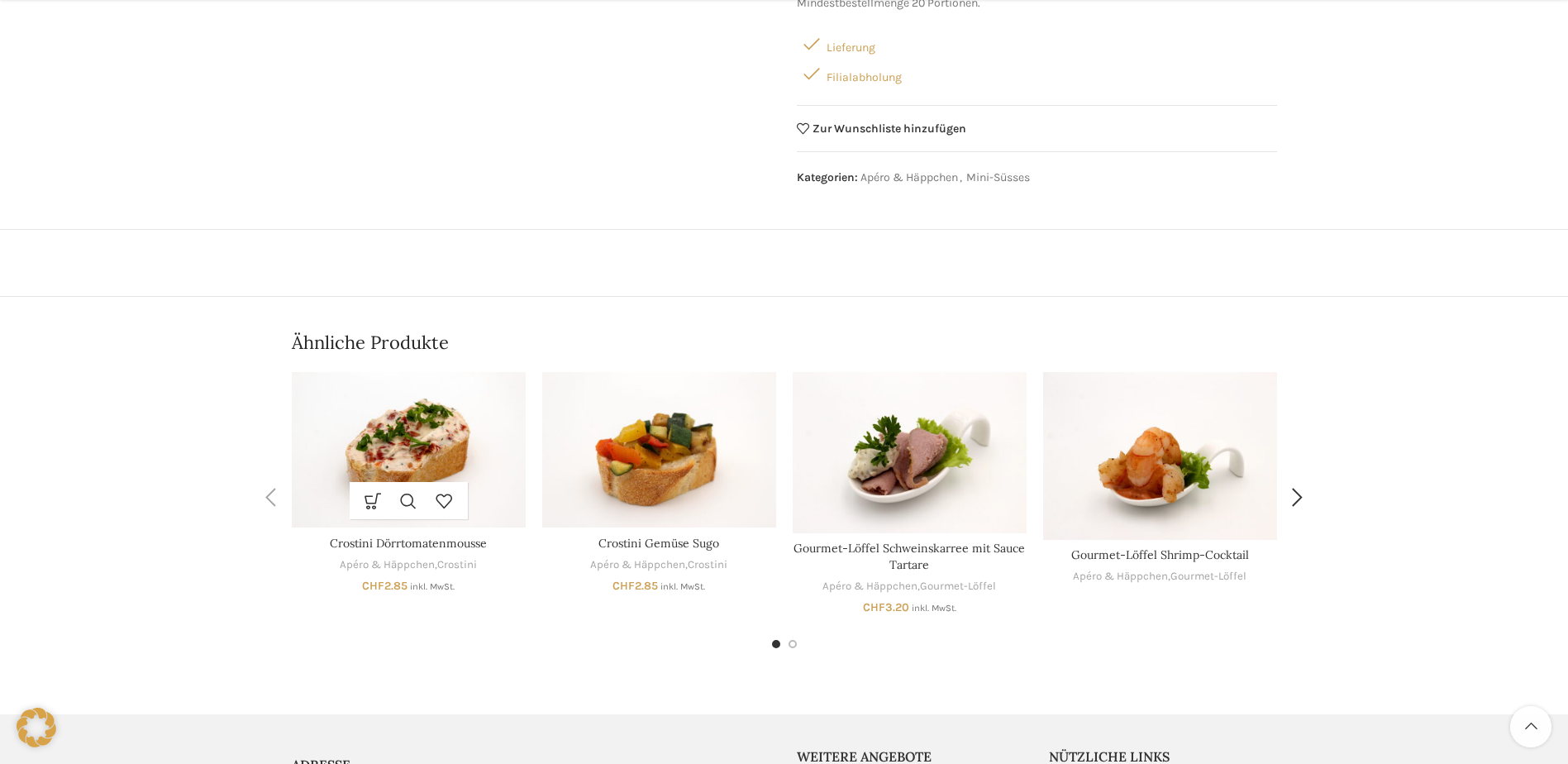
click at [392, 411] on img "Crostini Dörrtomatenmousse" at bounding box center [409, 450] width 234 height 157
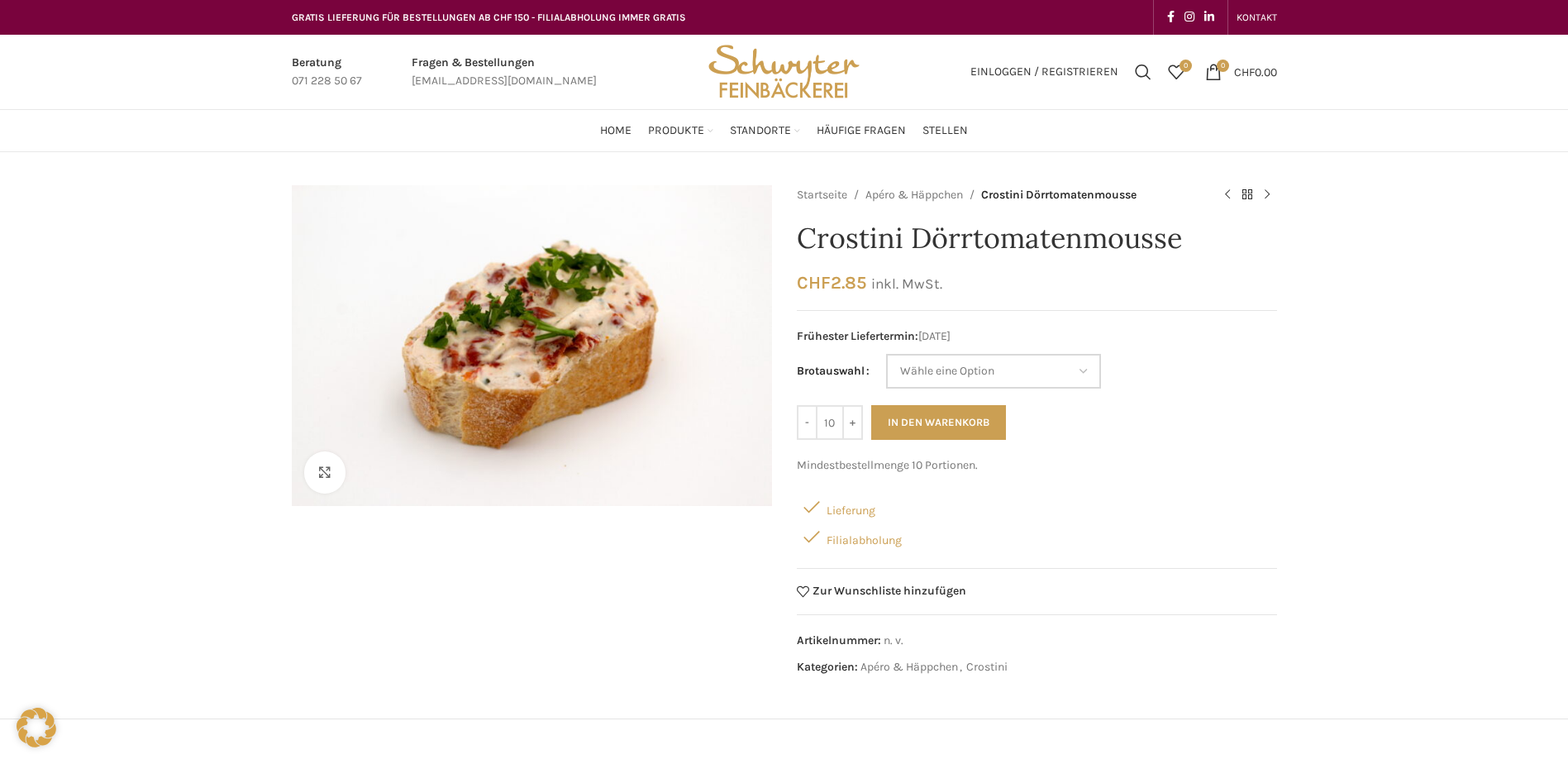
click at [968, 369] on select "Wähle eine Option Baguette Paillasse dunkel" at bounding box center [993, 371] width 215 height 35
click at [1345, 373] on div "Klicken um zu vergrössern Startseite Apéro & Häppchen Crostini Dörrtomatenmouss…" at bounding box center [784, 654] width 1568 height 938
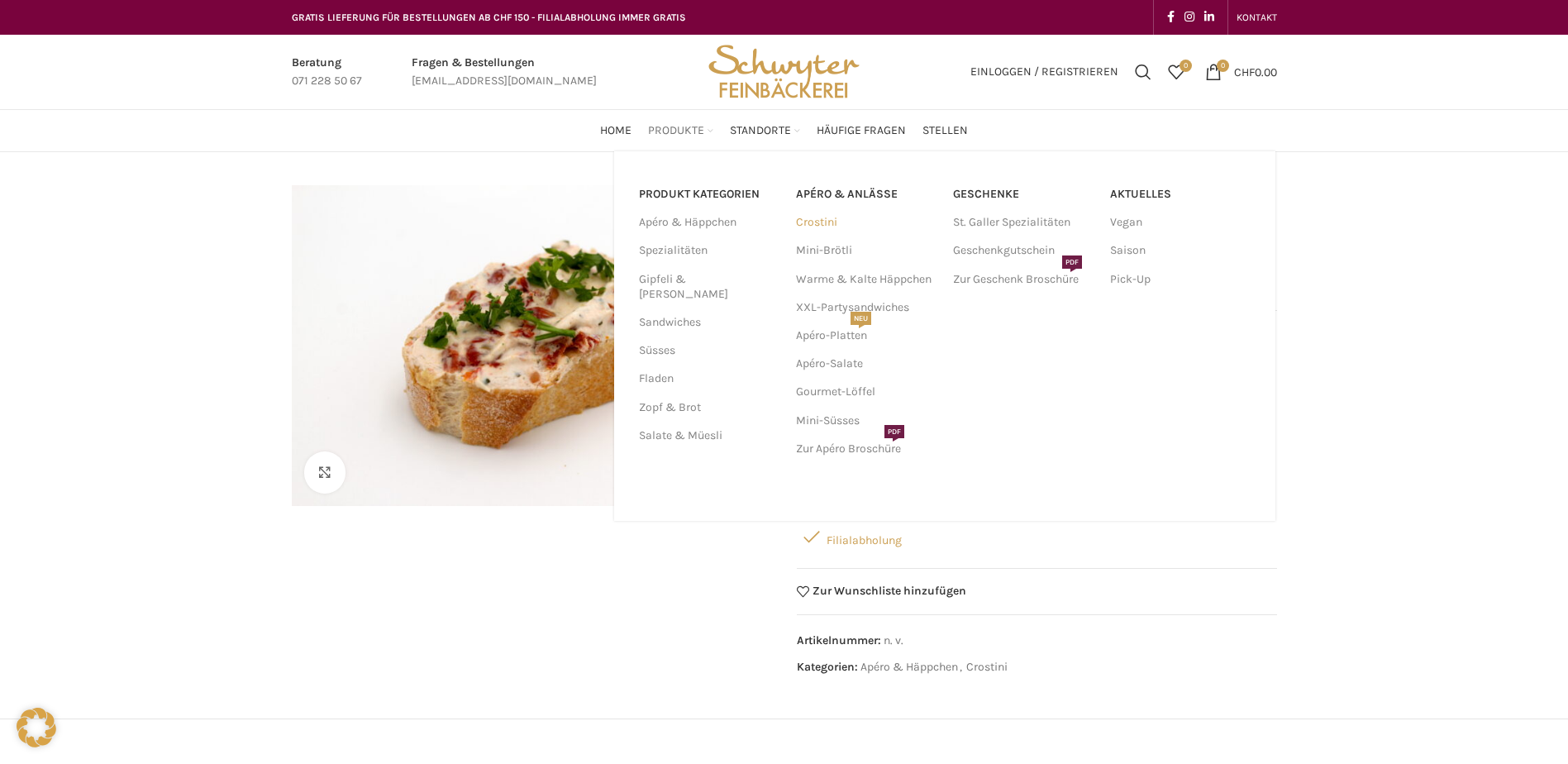
click at [806, 220] on link "Crostini" at bounding box center [866, 223] width 140 height 28
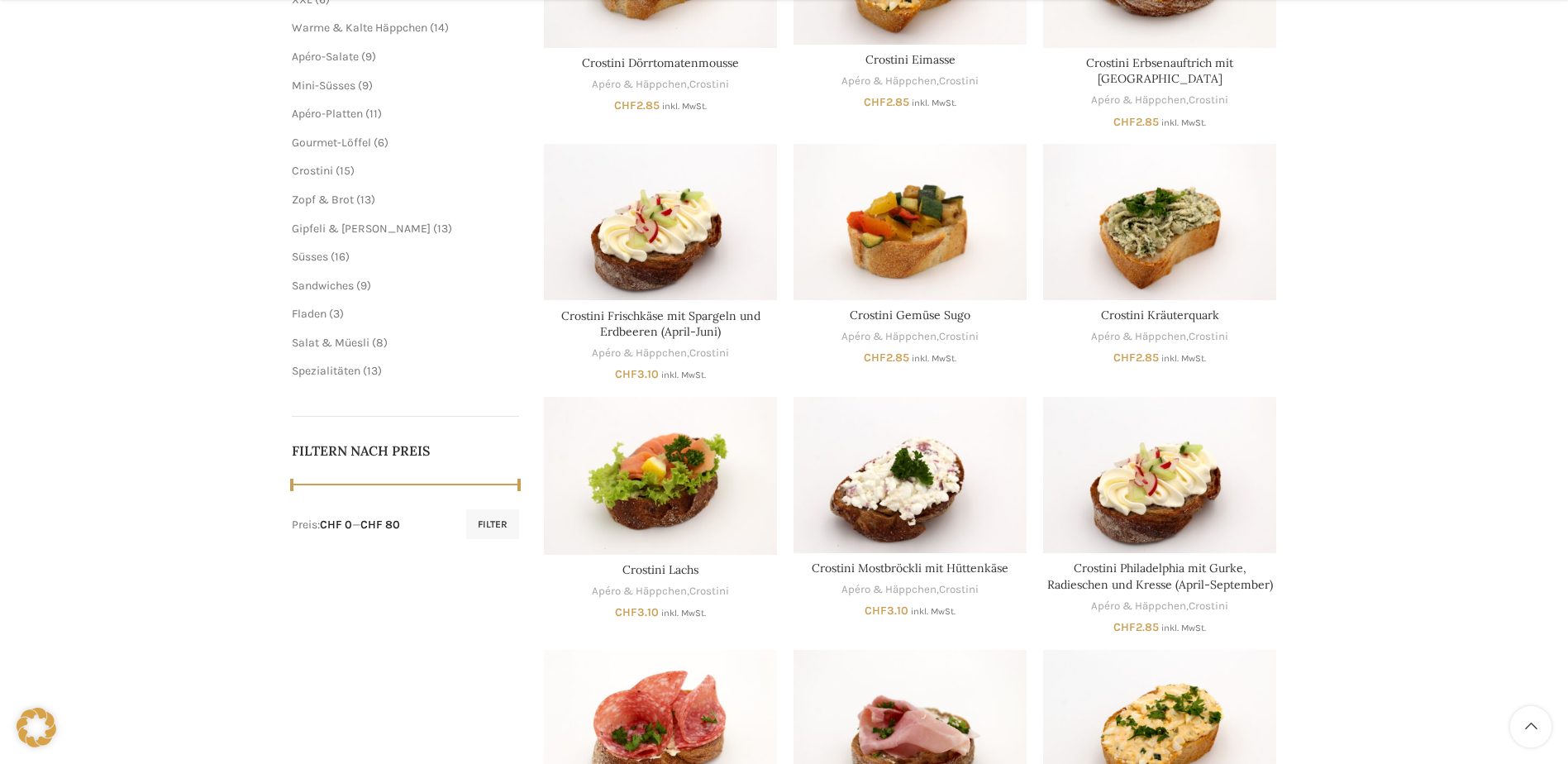
scroll to position [744, 0]
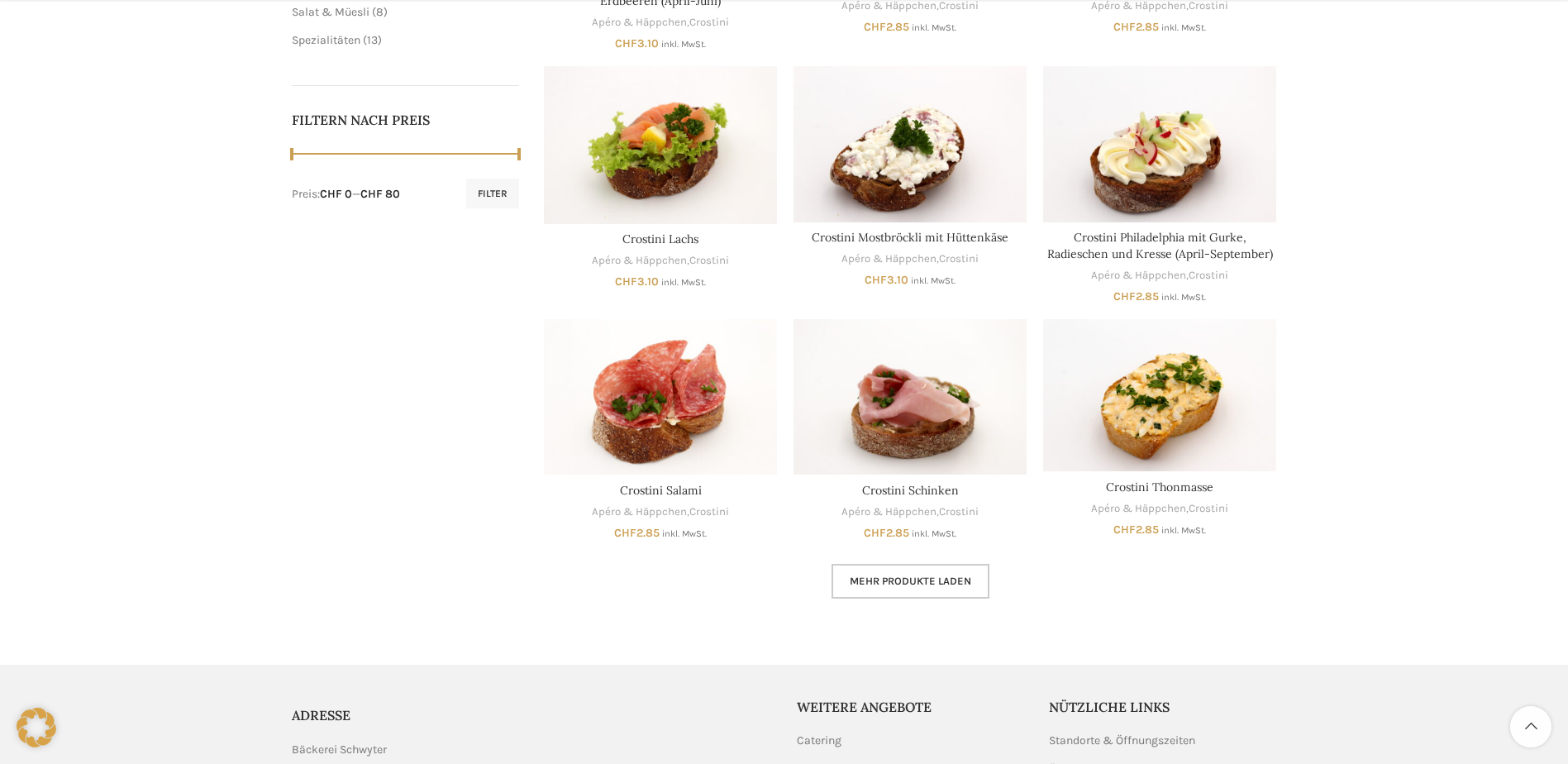
click at [898, 575] on span "Mehr Produkte laden" at bounding box center [911, 582] width 121 height 13
click at [971, 564] on link "Mehr Produkte laden" at bounding box center [911, 581] width 157 height 35
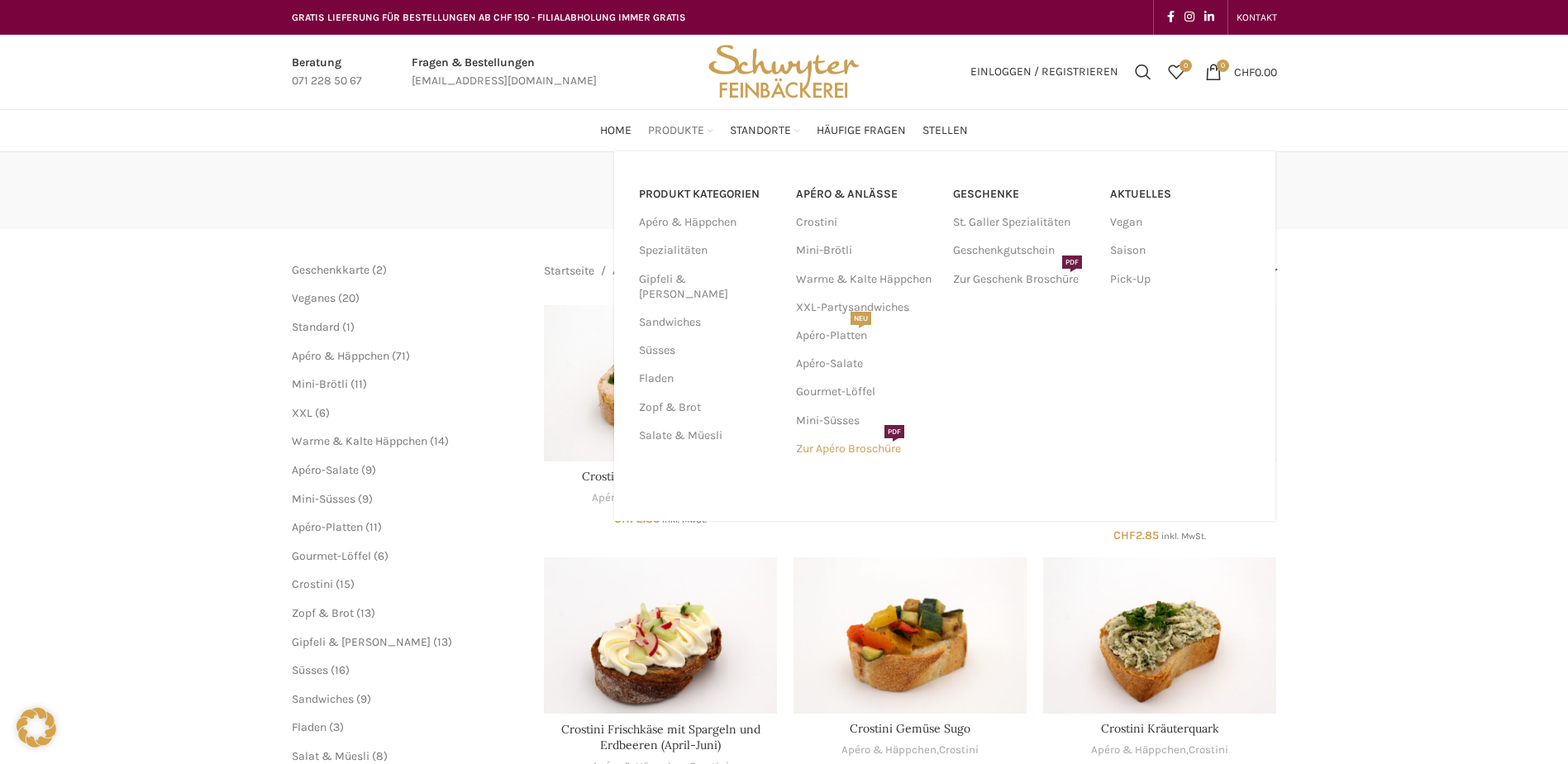
click at [825, 446] on link "Zur Apéro Broschüre PDF" at bounding box center [866, 449] width 140 height 28
